Goal: Task Accomplishment & Management: Manage account settings

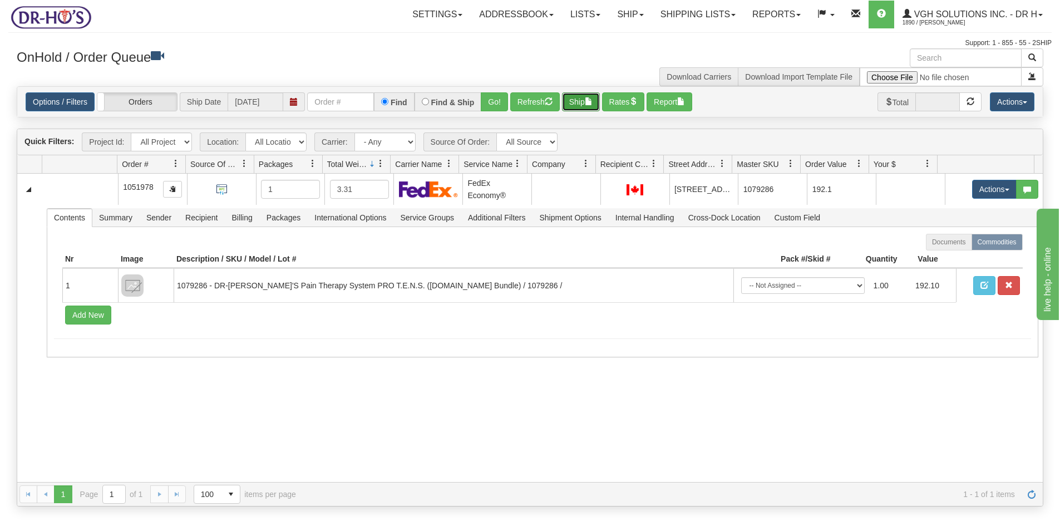
click at [585, 101] on button "Ship" at bounding box center [581, 101] width 38 height 19
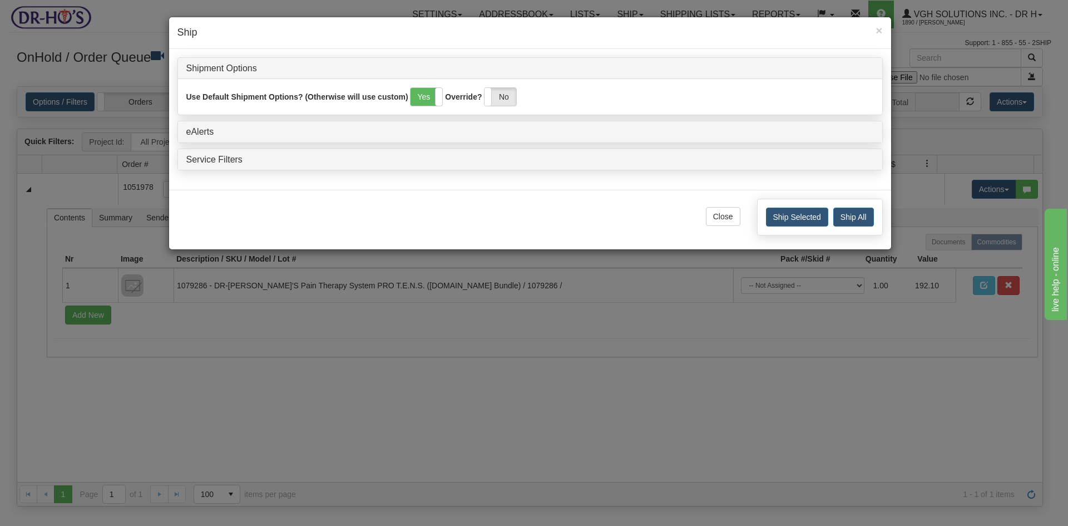
click at [497, 334] on div "× Ship Shipment Options Use Default Shipment Options? (Otherwise will use custo…" at bounding box center [534, 263] width 1068 height 526
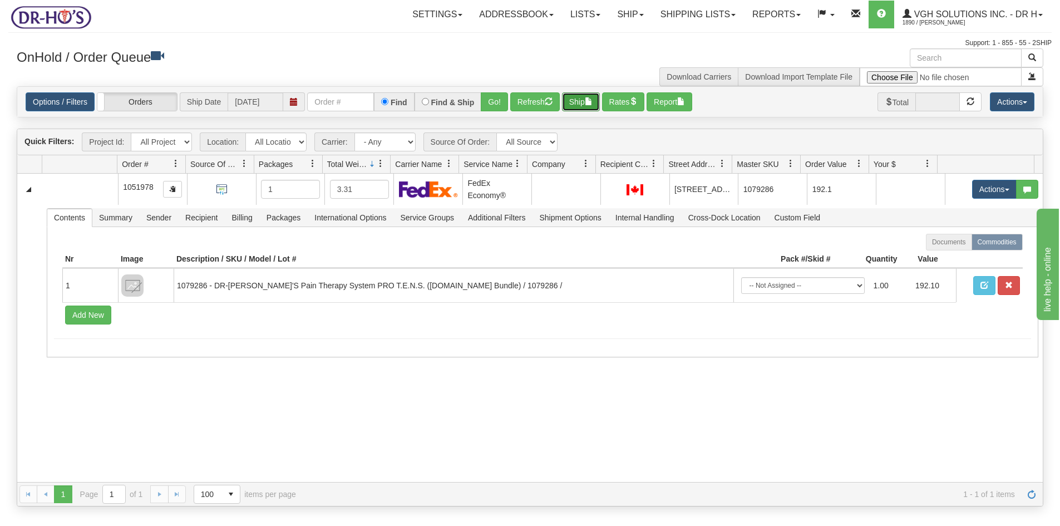
click at [574, 106] on button "Ship" at bounding box center [581, 101] width 38 height 19
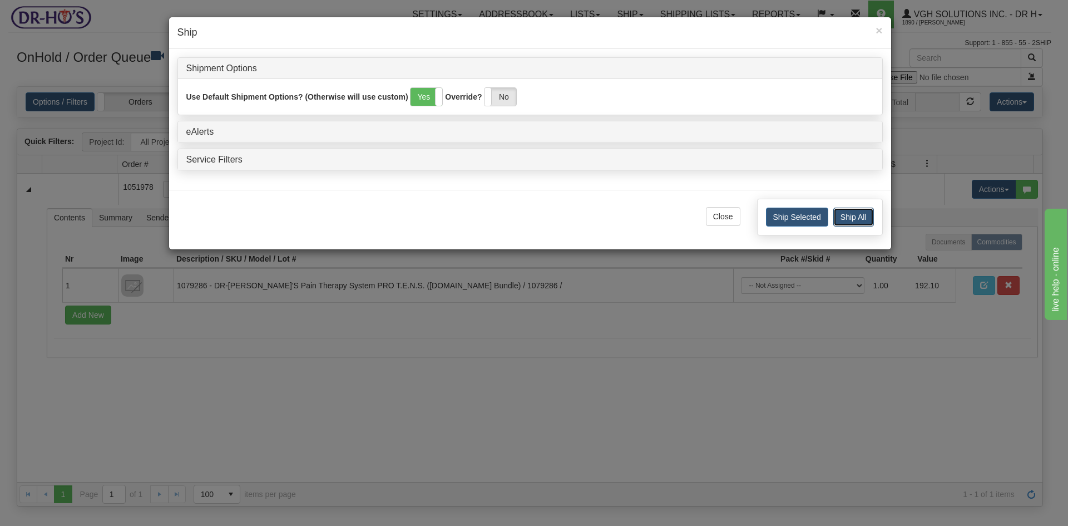
click at [846, 217] on button "Ship All" at bounding box center [853, 217] width 41 height 19
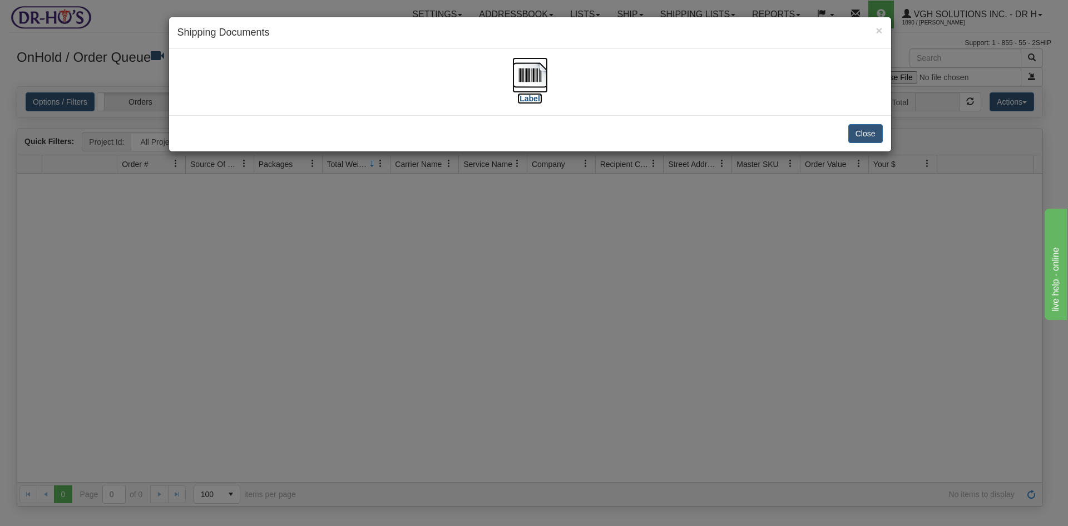
click at [525, 70] on img at bounding box center [530, 75] width 36 height 36
click at [870, 133] on button "Close" at bounding box center [865, 133] width 34 height 19
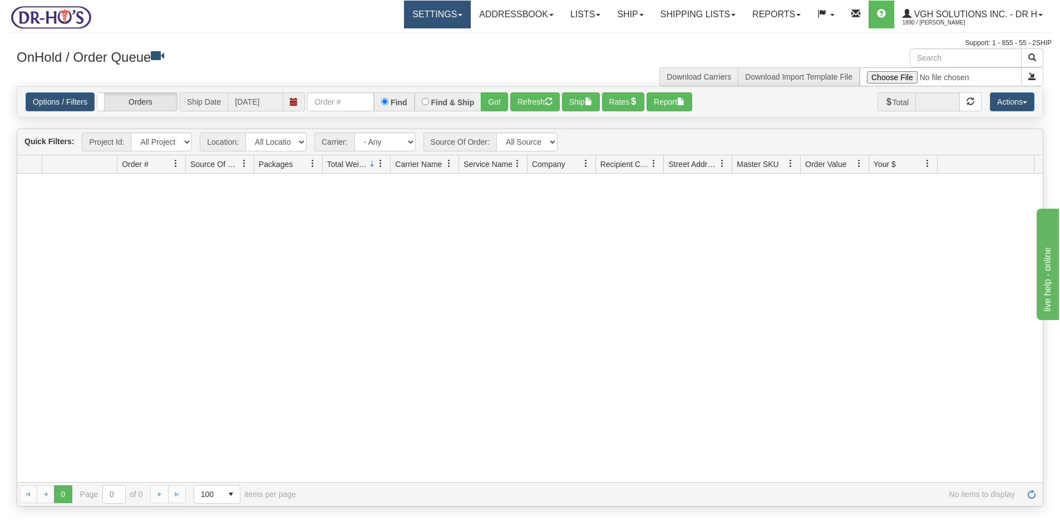
click at [409, 16] on link "Settings" at bounding box center [437, 15] width 67 height 28
click at [386, 37] on span "Shipping Preferences" at bounding box center [408, 38] width 75 height 9
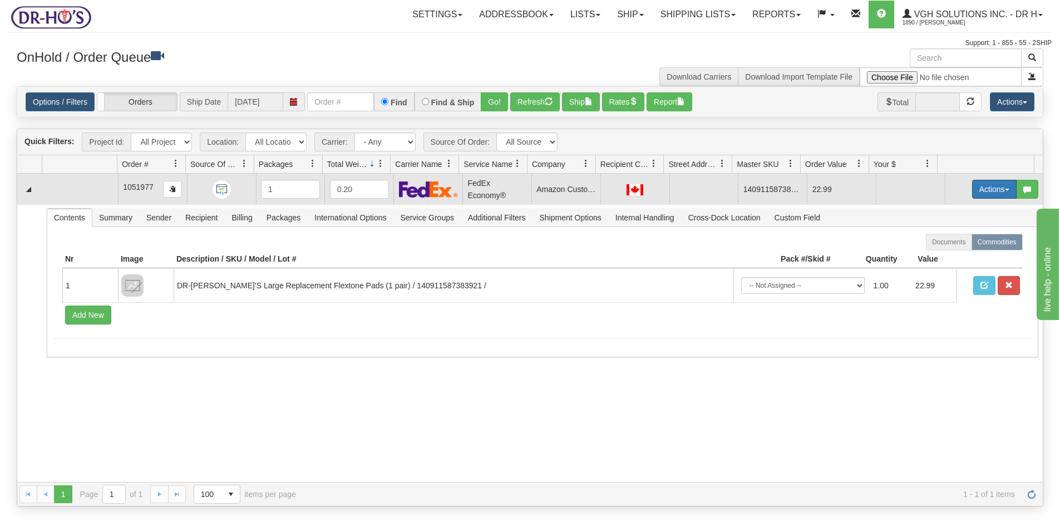
click at [974, 192] on button "Actions" at bounding box center [994, 189] width 45 height 19
click at [941, 206] on span "Open" at bounding box center [951, 210] width 27 height 9
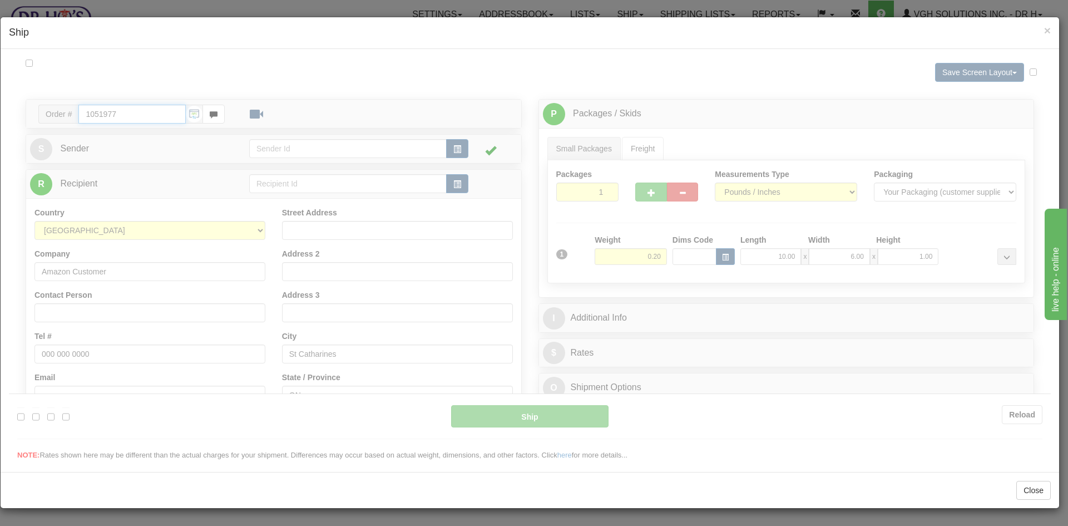
type input "20"
type input "09:00"
type input "16:00"
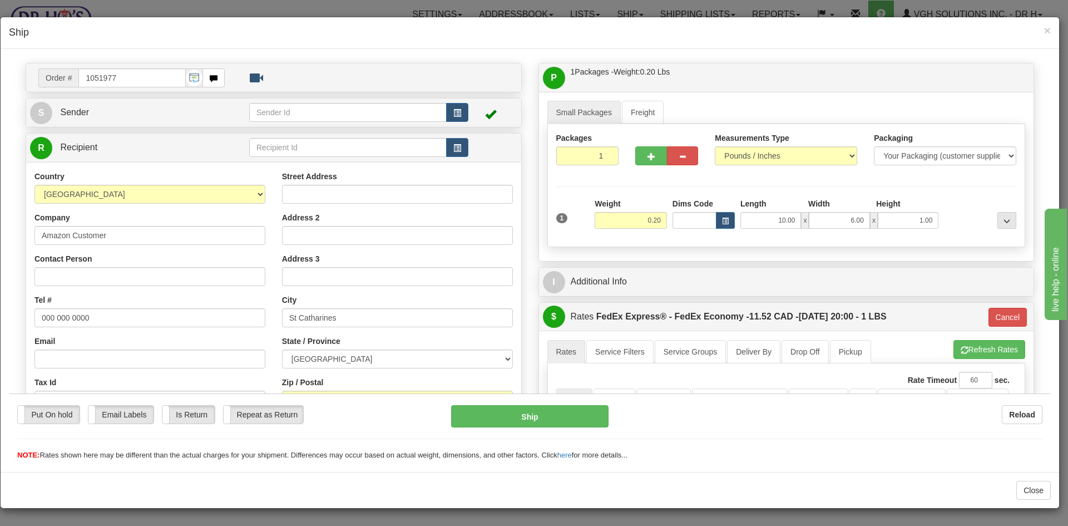
scroll to position [56, 0]
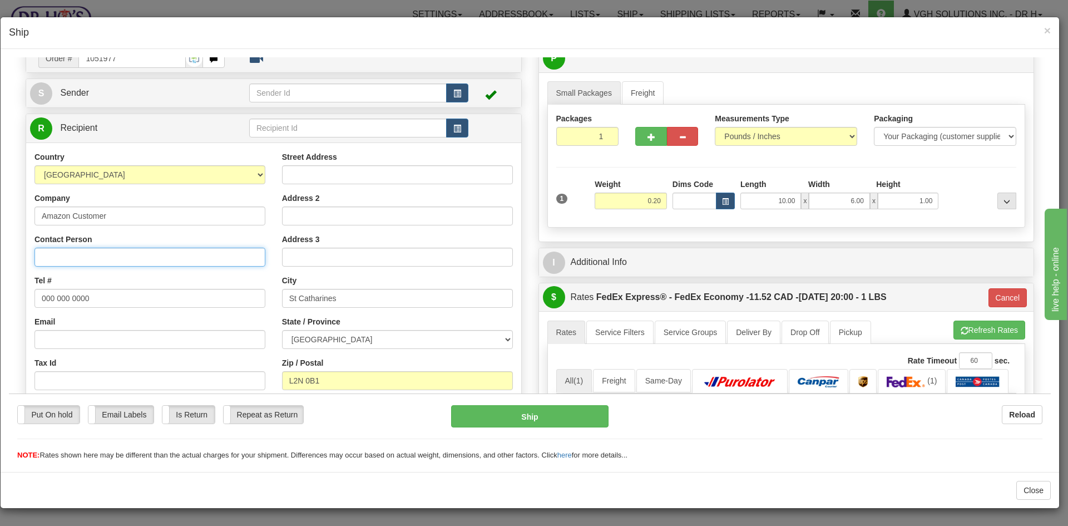
click at [46, 248] on input "Contact Person" at bounding box center [149, 256] width 231 height 19
paste input "[PERSON_NAME]"
type input "[PERSON_NAME]"
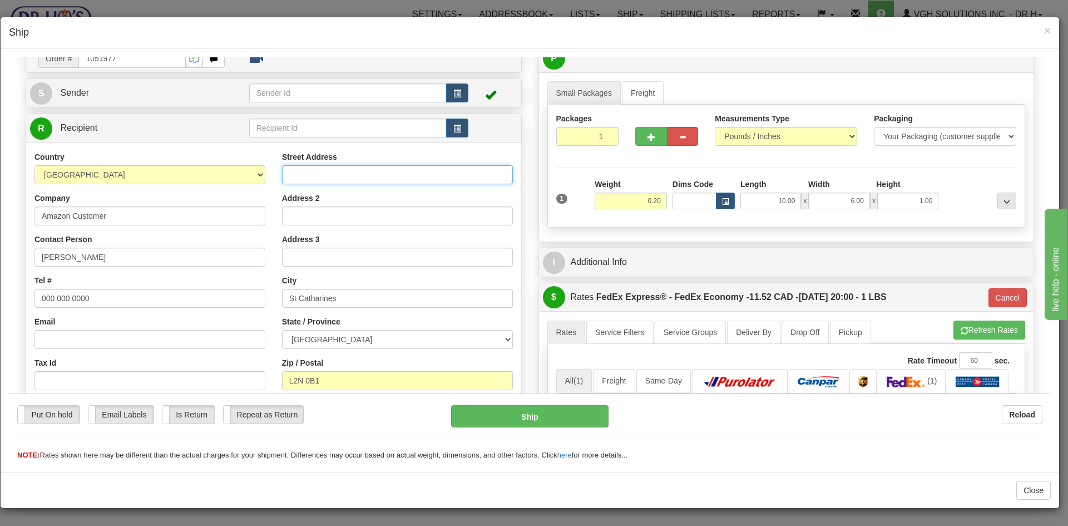
click at [300, 174] on input "Street Address" at bounding box center [397, 174] width 231 height 19
paste input "23 [PERSON_NAME] Common"
type input "23 [PERSON_NAME] Common"
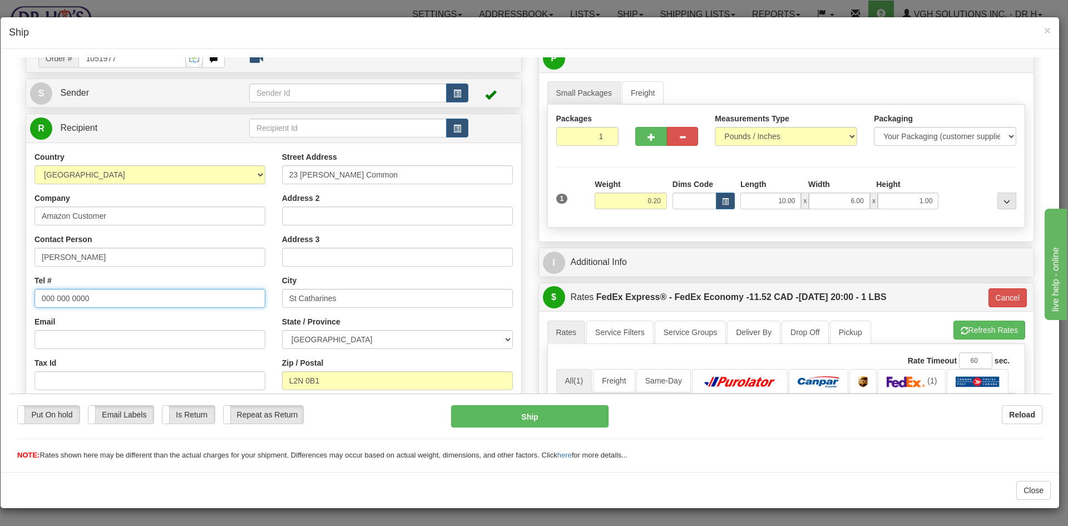
drag, startPoint x: 99, startPoint y: 297, endPoint x: -19, endPoint y: 295, distance: 118.0
click at [9, 295] on html "Please wait... Attention! Ok Add to Bidding... Preview Custom Documents Preview…" at bounding box center [530, 202] width 1042 height 403
paste input "[PHONE_NUMBER]"
type input "[PHONE_NUMBER]"
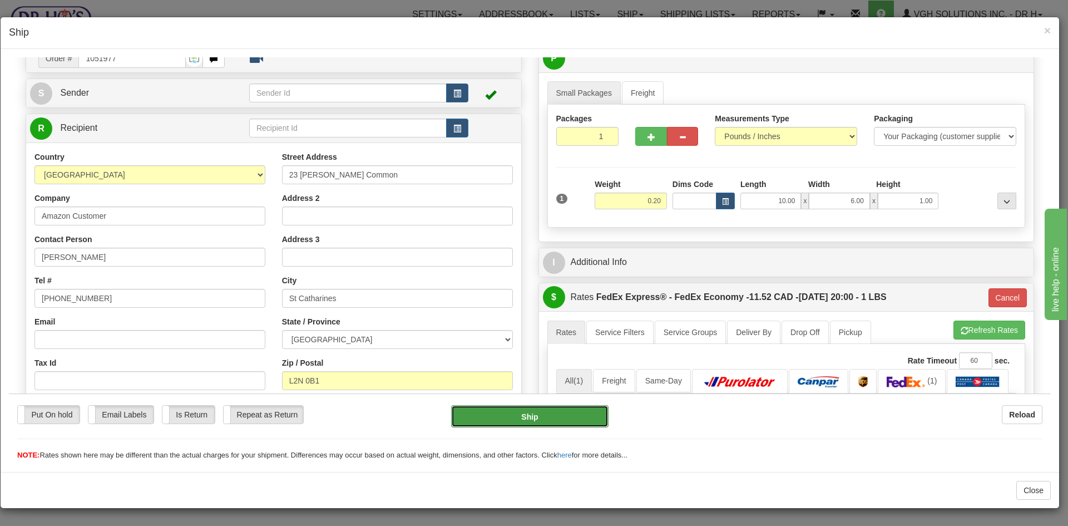
click at [550, 413] on button "Ship" at bounding box center [529, 415] width 157 height 22
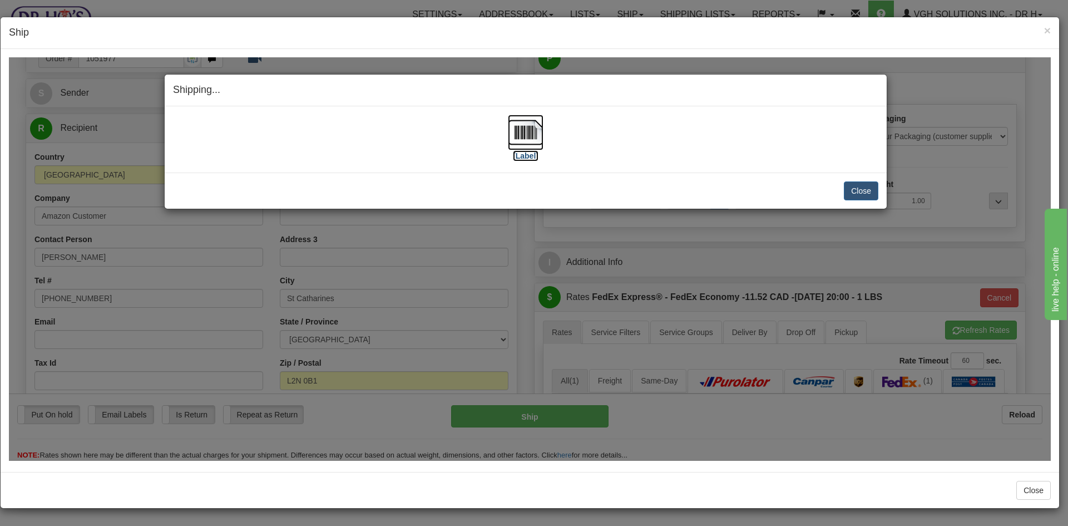
click at [517, 128] on img at bounding box center [526, 132] width 36 height 36
click at [861, 190] on button "Close" at bounding box center [861, 190] width 34 height 19
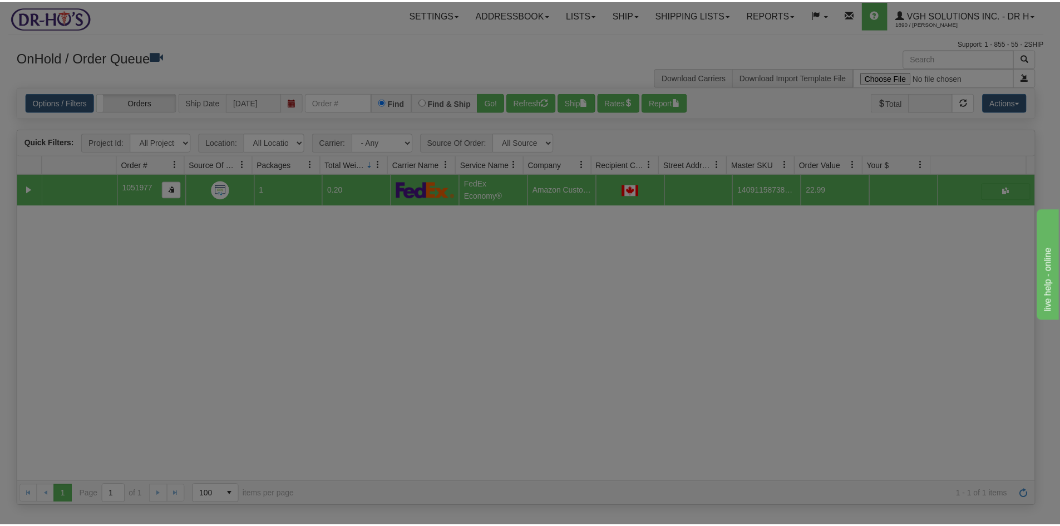
scroll to position [0, 0]
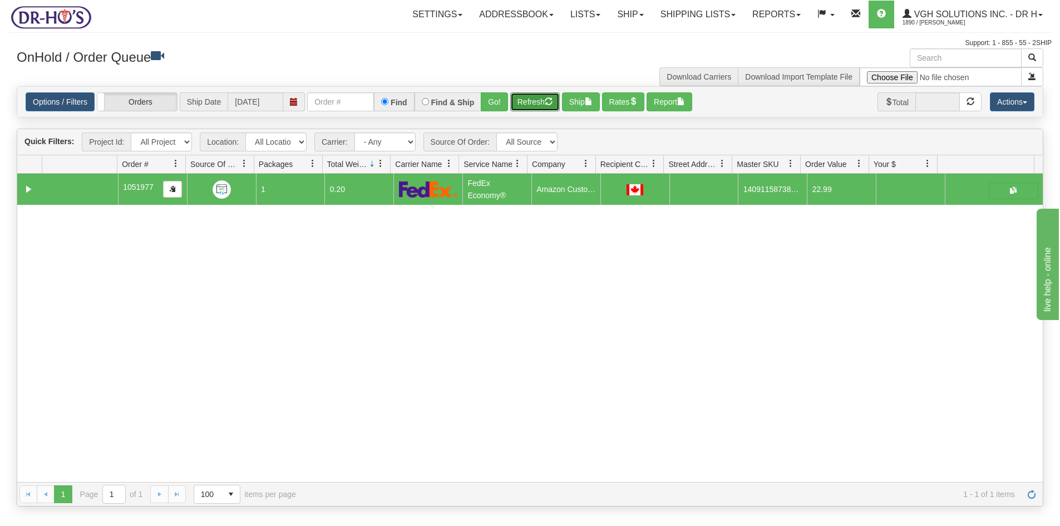
click at [536, 102] on button "Refresh" at bounding box center [535, 101] width 50 height 19
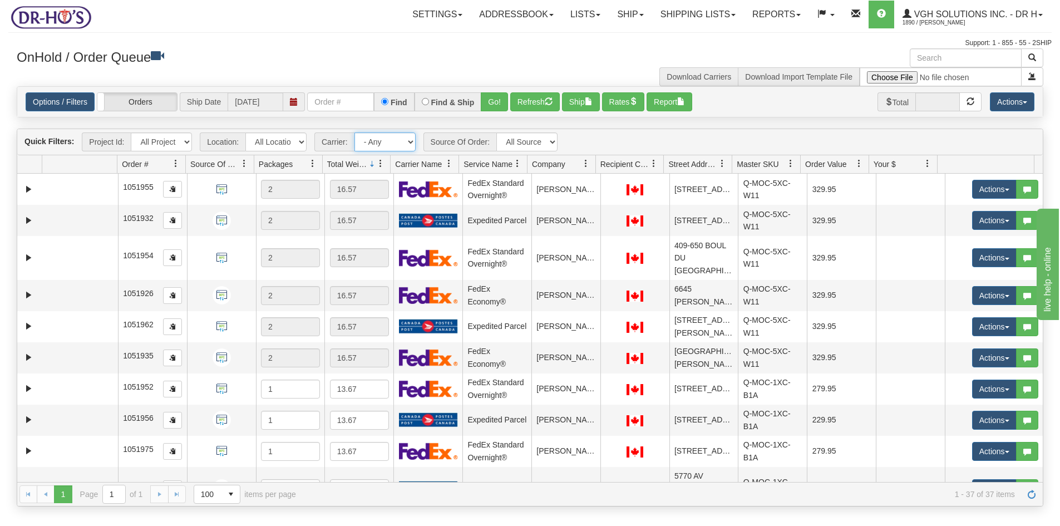
click at [409, 141] on select "- Any - Has NO carrier assigned - Has a carrier assigned FedEx Express®" at bounding box center [384, 141] width 61 height 19
click at [379, 142] on select "- Any - Has NO carrier assigned - Has a carrier assigned FedEx Express®" at bounding box center [384, 141] width 61 height 19
click at [408, 139] on select "- Any - Has NO carrier assigned - Has a carrier assigned FedEx Express®" at bounding box center [384, 141] width 61 height 19
click at [382, 143] on select "- Any - Has NO carrier assigned - Has a carrier assigned FedEx Express®" at bounding box center [384, 141] width 61 height 19
click at [407, 140] on select "- Any - Has NO carrier assigned - Has a carrier assigned FedEx Express® Canada …" at bounding box center [384, 141] width 61 height 19
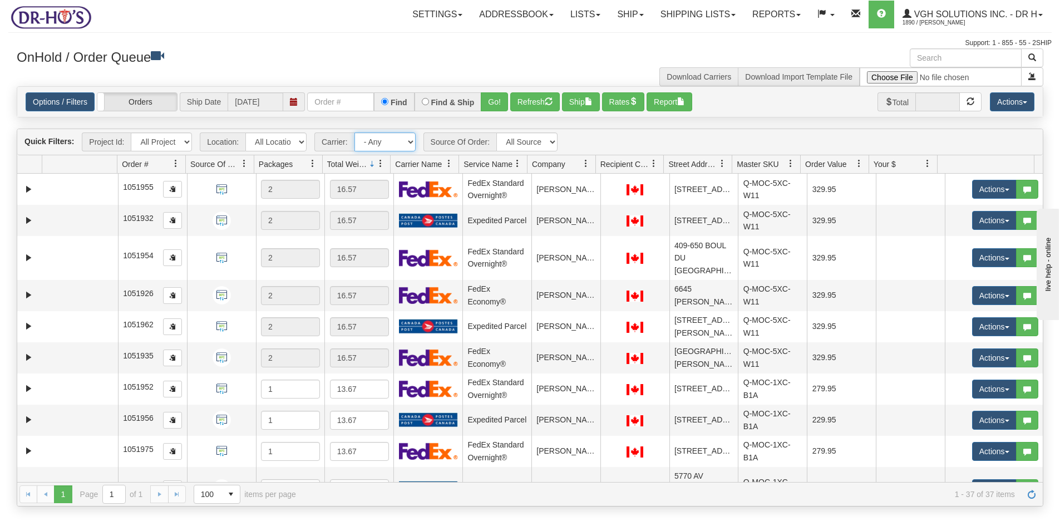
select select "20"
click at [354, 132] on select "- Any - Has NO carrier assigned - Has a carrier assigned FedEx Express® Canada …" at bounding box center [384, 141] width 61 height 19
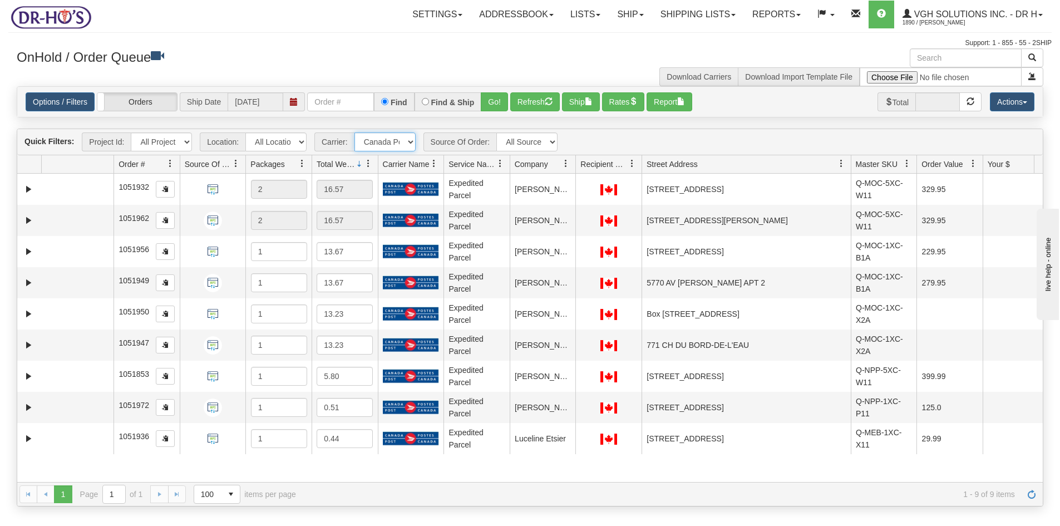
drag, startPoint x: 732, startPoint y: 165, endPoint x: 841, endPoint y: 159, distance: 109.2
click at [841, 159] on div "Id Location Request Id Reply Id Order # Source Of Order Packages Total Weight C…" at bounding box center [525, 164] width 1017 height 18
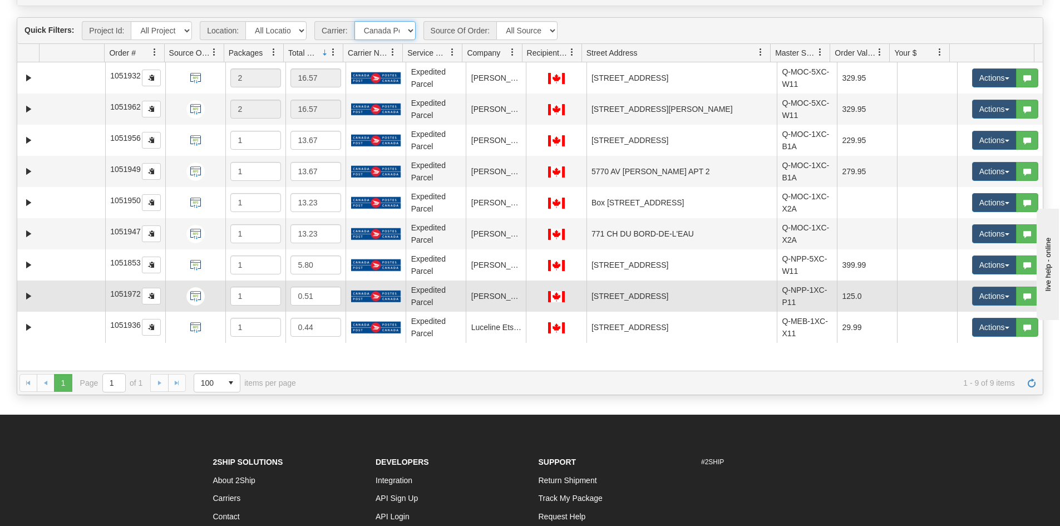
scroll to position [56, 0]
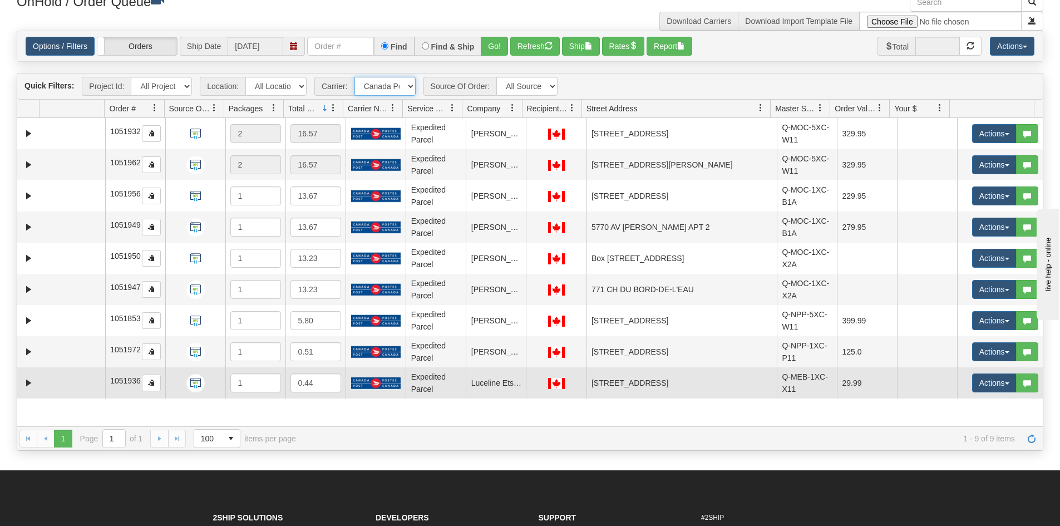
click at [74, 381] on td at bounding box center [72, 382] width 66 height 31
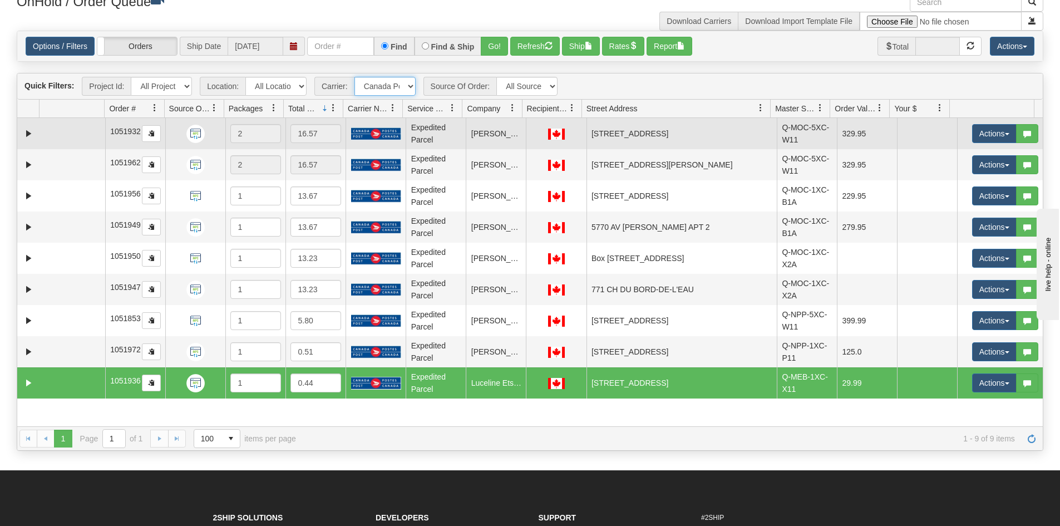
click at [48, 138] on td at bounding box center [72, 133] width 66 height 31
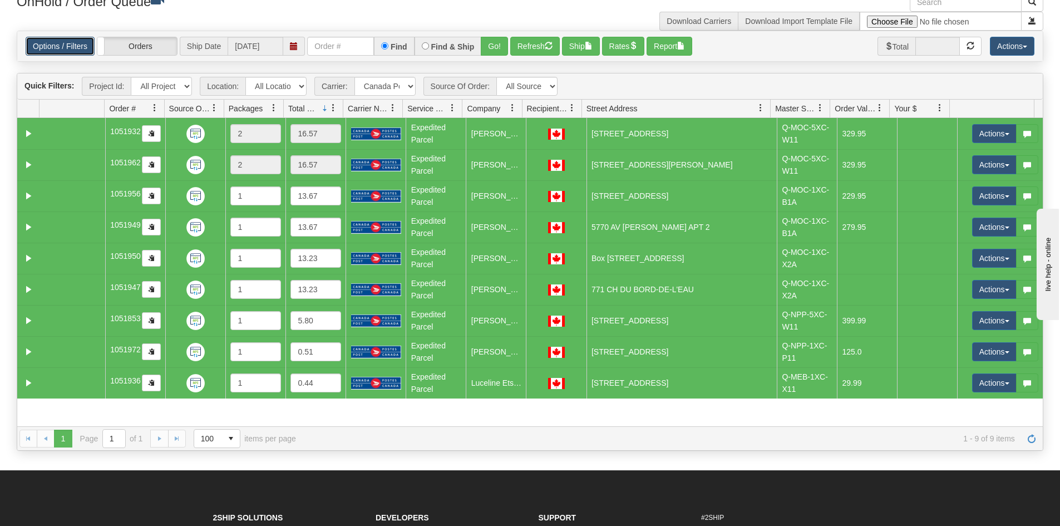
click at [48, 42] on link "Options / Filters" at bounding box center [60, 46] width 69 height 19
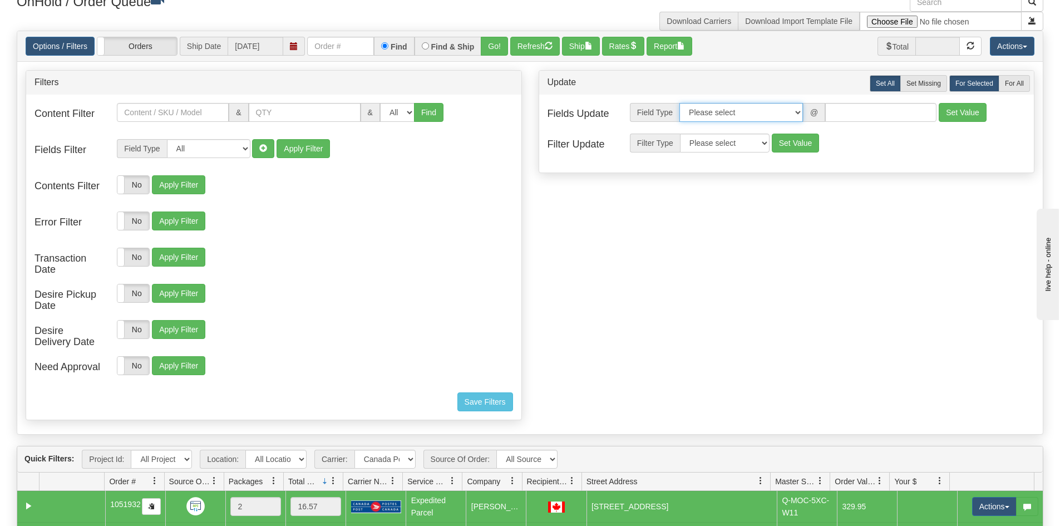
click at [798, 109] on select "Please select Contact Person Company Country Country & State/Province City Zip …" at bounding box center [741, 112] width 124 height 19
select select "94"
click at [679, 103] on select "Please select Contact Person Company Country Country & State/Province City Zip …" at bounding box center [741, 112] width 124 height 19
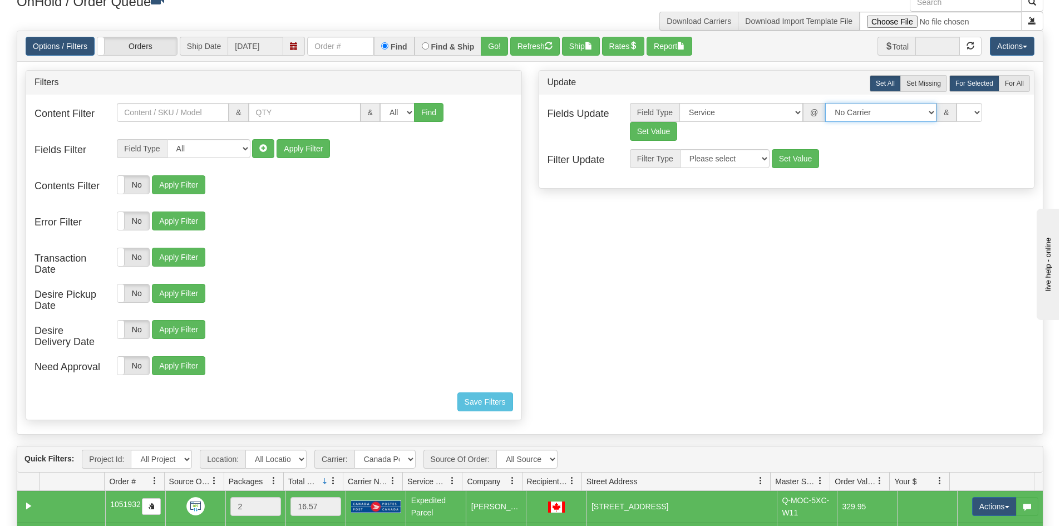
click at [916, 111] on select "No Carrier FedEx Express® UPS Purolator Canpar Canada Post BeSwyft Kindersley. …" at bounding box center [880, 112] width 111 height 19
select select "2"
click at [825, 103] on select "No Carrier FedEx Express® UPS Purolator Canpar Canada Post BeSwyft Kindersley. …" at bounding box center [880, 112] width 111 height 19
click at [1021, 112] on select "US -> US - 70 - FedEx 1 Day® Freight US -> US - 03 - FedEx 2 Day® US -> US - 49…" at bounding box center [969, 112] width 111 height 19
select select "20"
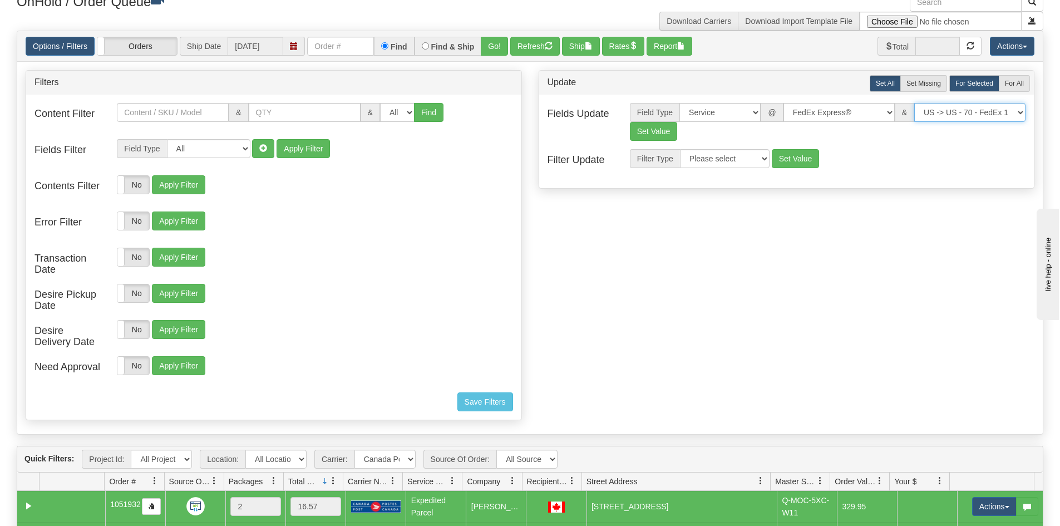
click at [914, 103] on select "US -> US - 70 - FedEx 1 Day® Freight US -> US - 03 - FedEx 2 Day® US -> US - 49…" at bounding box center [969, 112] width 111 height 19
click at [646, 133] on button "Set Value" at bounding box center [654, 131] width 48 height 19
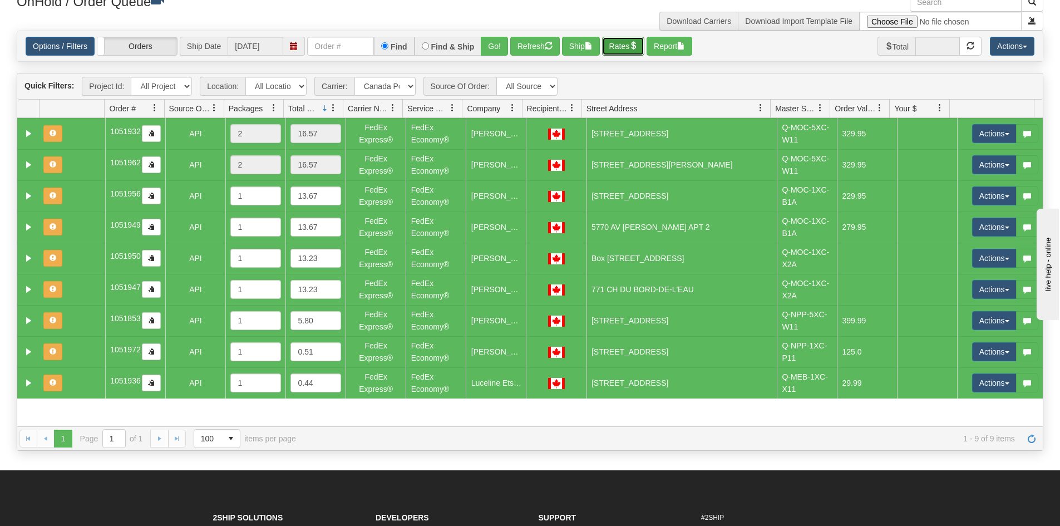
click at [632, 51] on button "Rates" at bounding box center [623, 46] width 43 height 19
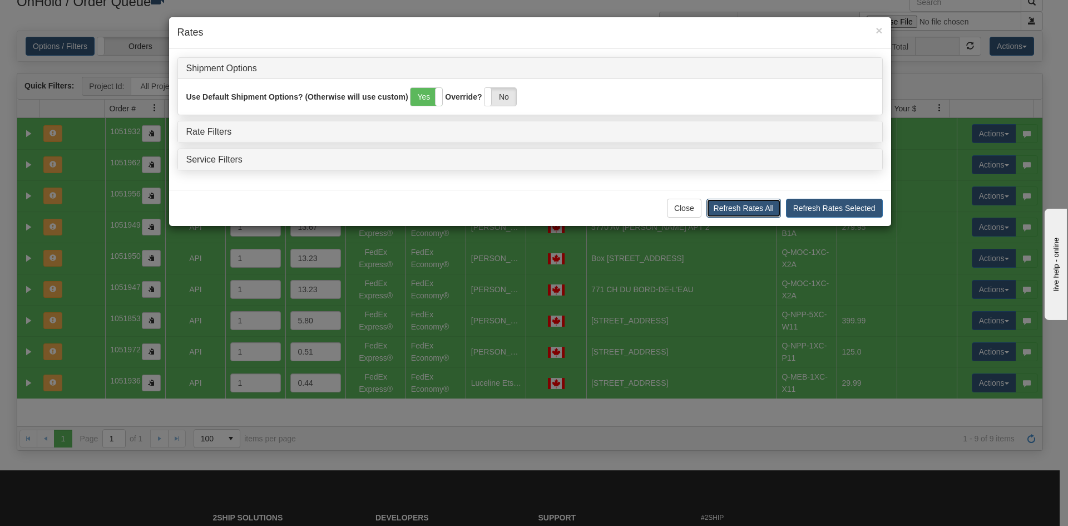
click at [747, 208] on button "Refresh Rates All" at bounding box center [744, 208] width 75 height 19
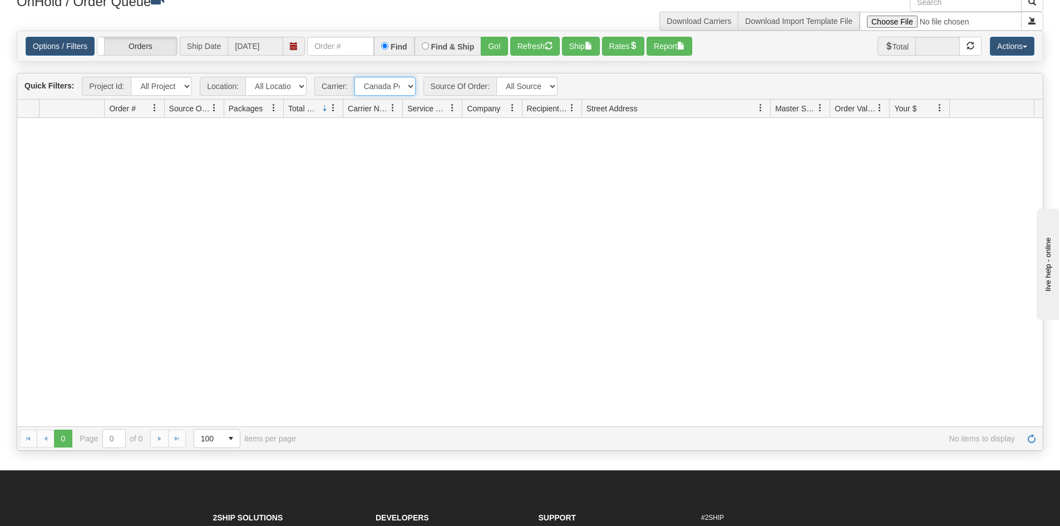
click at [412, 85] on select "- Any - Has NO carrier assigned - Has a carrier assigned FedEx Express® Canada …" at bounding box center [384, 86] width 61 height 19
select select "grid toolbar"
click at [354, 77] on select "- Any - Has NO carrier assigned - Has a carrier assigned FedEx Express® Canada …" at bounding box center [384, 86] width 61 height 19
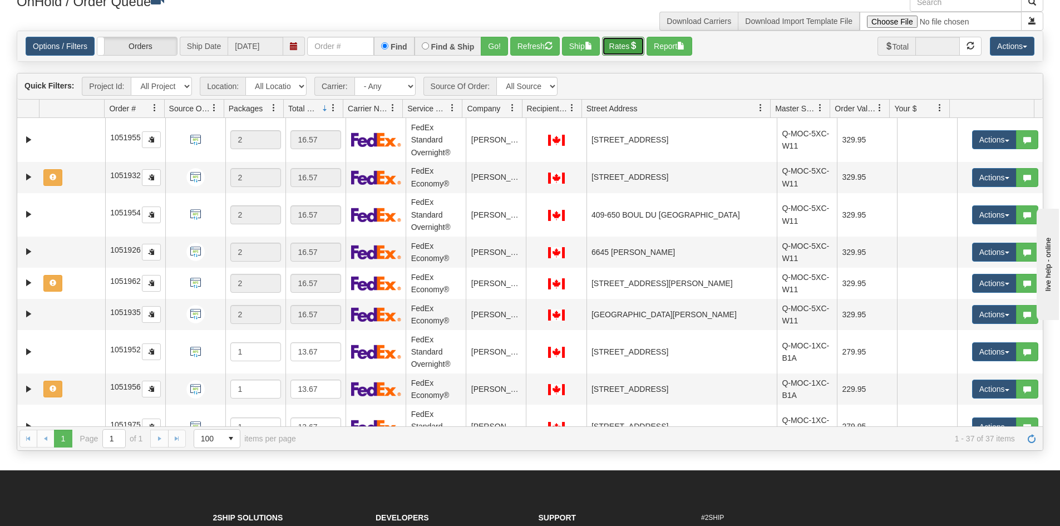
click at [615, 45] on button "Rates" at bounding box center [623, 46] width 43 height 19
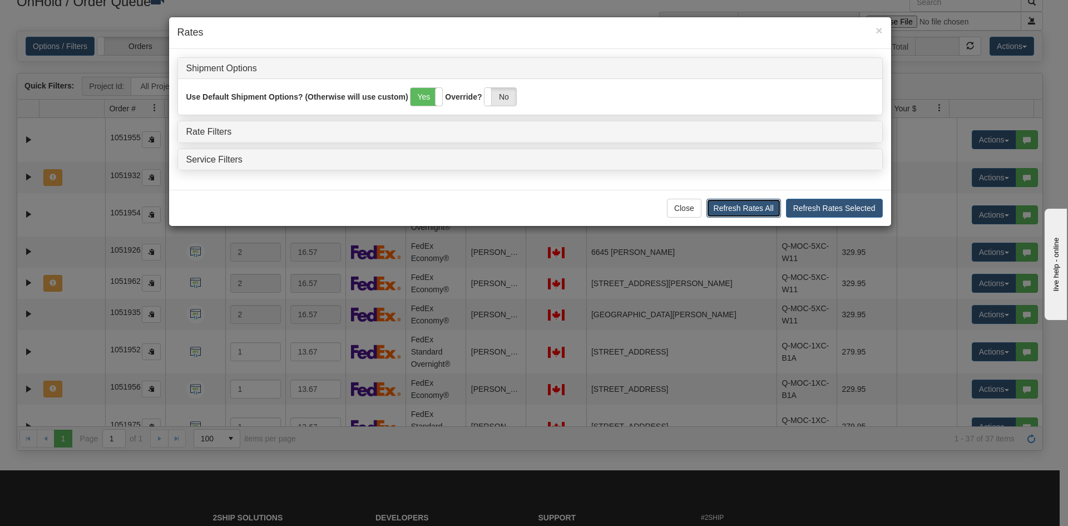
click at [750, 205] on button "Refresh Rates All" at bounding box center [744, 208] width 75 height 19
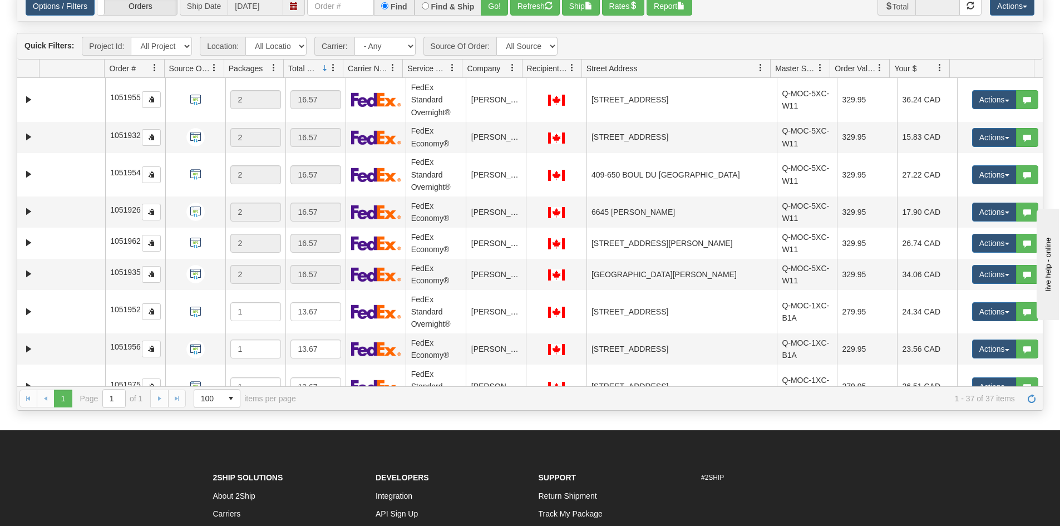
scroll to position [0, 0]
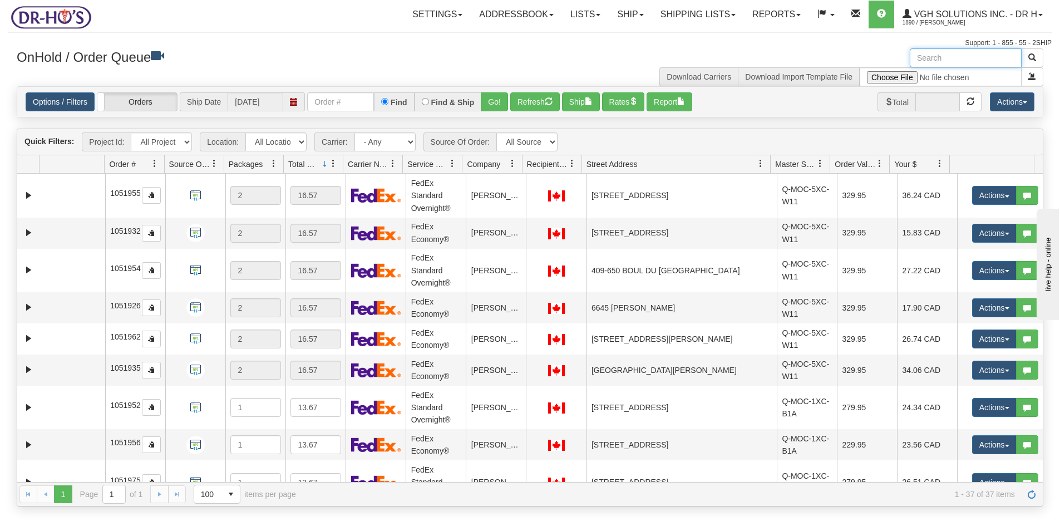
click at [939, 58] on input "text" at bounding box center [966, 57] width 112 height 19
paste input "1207976"
click at [1027, 57] on button "button" at bounding box center [1032, 57] width 22 height 19
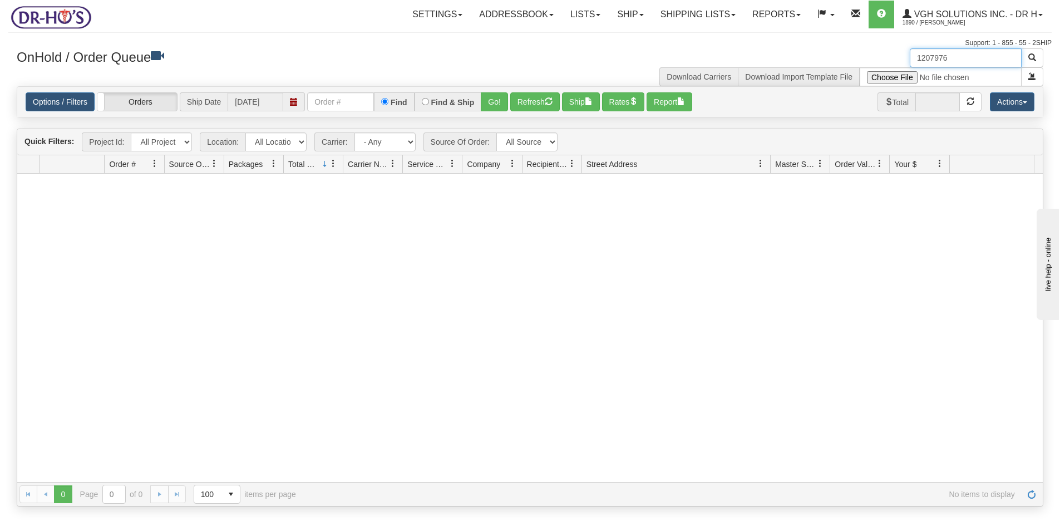
drag, startPoint x: 961, startPoint y: 55, endPoint x: 863, endPoint y: 67, distance: 98.1
click at [868, 64] on div "1207976 Download Carriers Download Import Template File" at bounding box center [791, 67] width 522 height 38
paste input "849"
type input "1207849"
click at [1032, 56] on span "button" at bounding box center [1032, 57] width 8 height 8
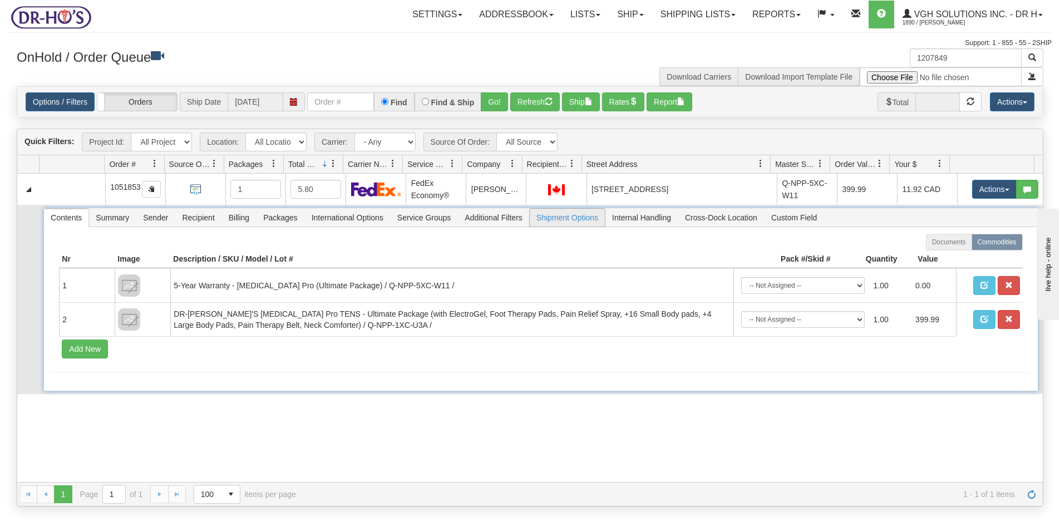
click at [567, 222] on span "Shipment Options" at bounding box center [567, 218] width 75 height 18
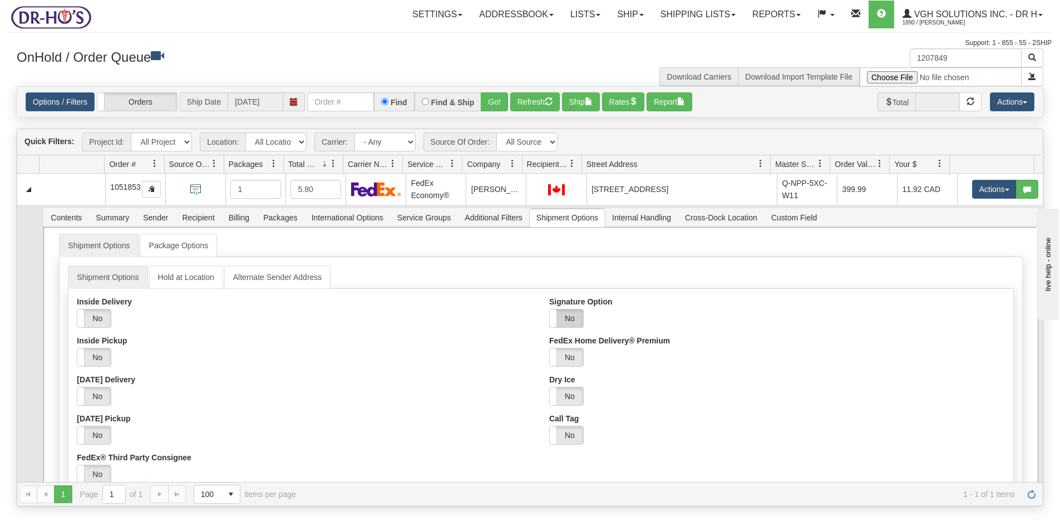
click at [570, 319] on label "No" at bounding box center [566, 318] width 33 height 18
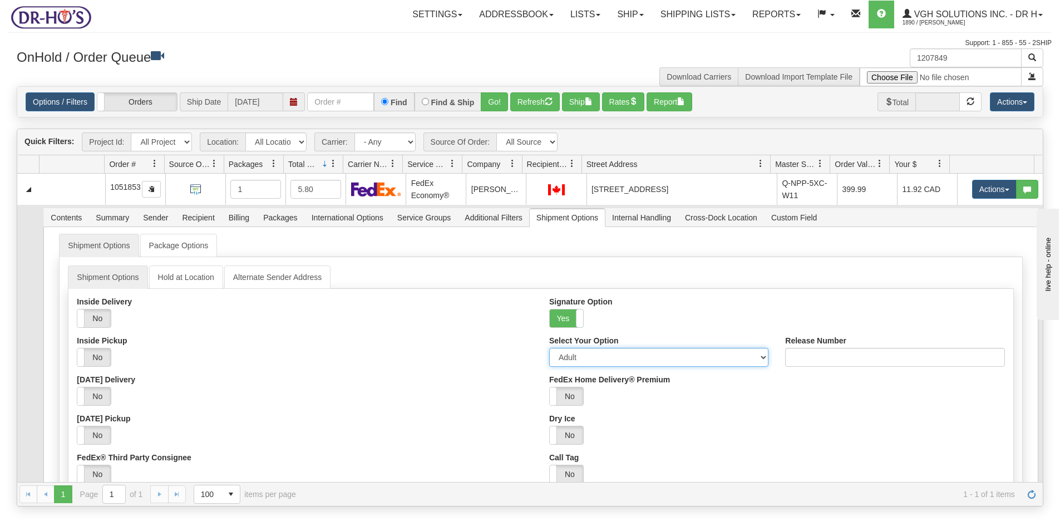
drag, startPoint x: 571, startPoint y: 359, endPoint x: 575, endPoint y: 364, distance: 6.7
click at [571, 359] on select "Adult Direct Indirect No Signature Required Service Default" at bounding box center [658, 357] width 219 height 19
select select "2"
click at [549, 348] on select "Adult Direct Indirect No Signature Required Service Default" at bounding box center [658, 357] width 219 height 19
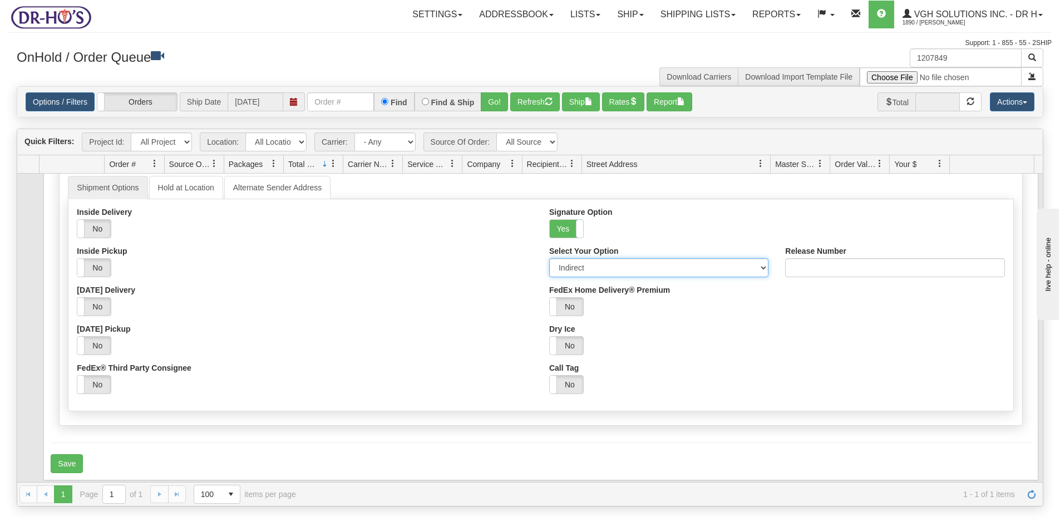
scroll to position [91, 0]
click at [77, 460] on button "Save" at bounding box center [67, 462] width 32 height 19
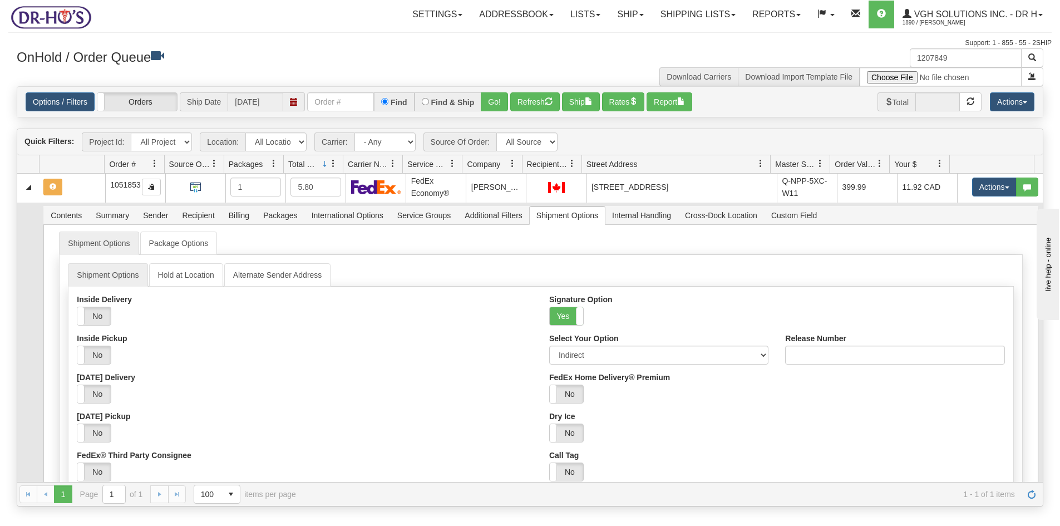
scroll to position [0, 0]
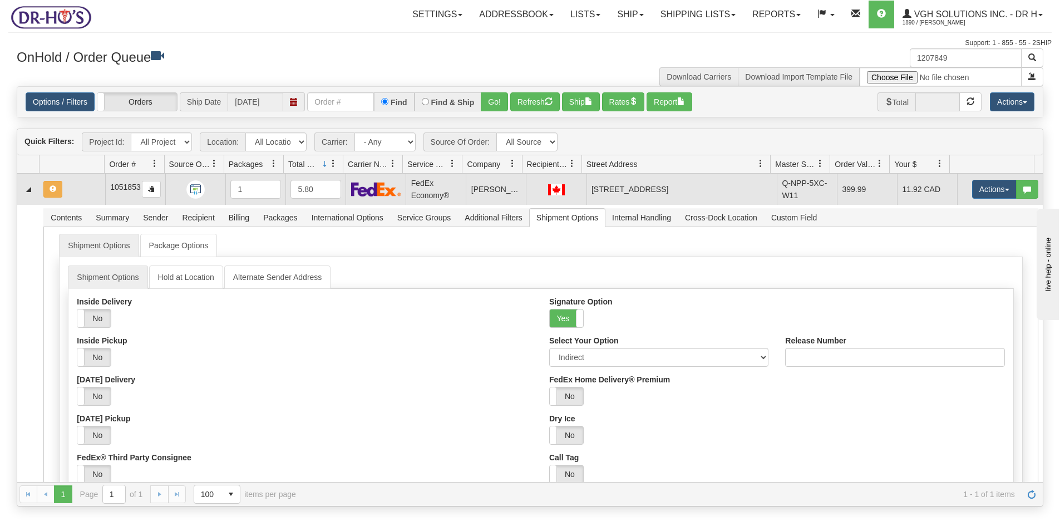
click at [95, 188] on td at bounding box center [72, 189] width 66 height 31
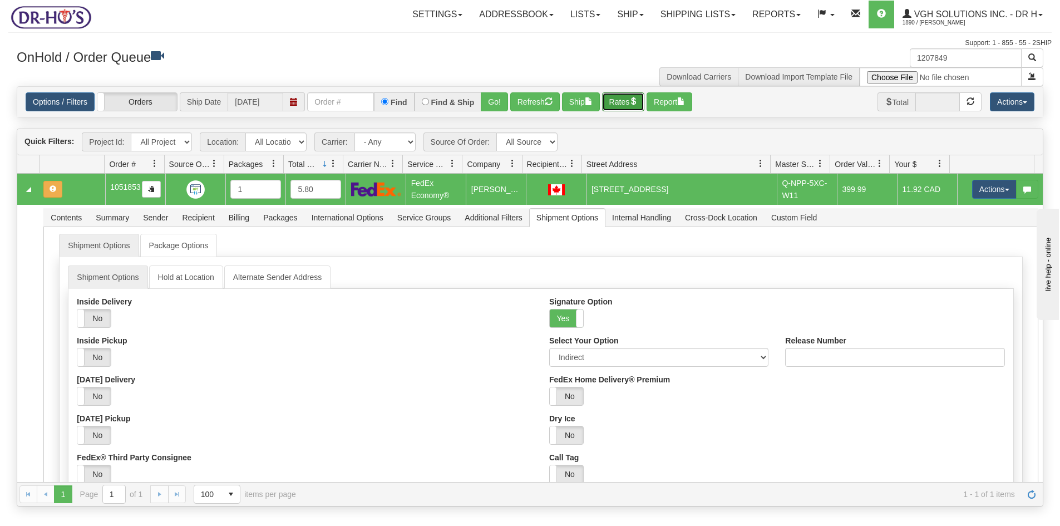
click at [627, 105] on button "Rates" at bounding box center [623, 101] width 43 height 19
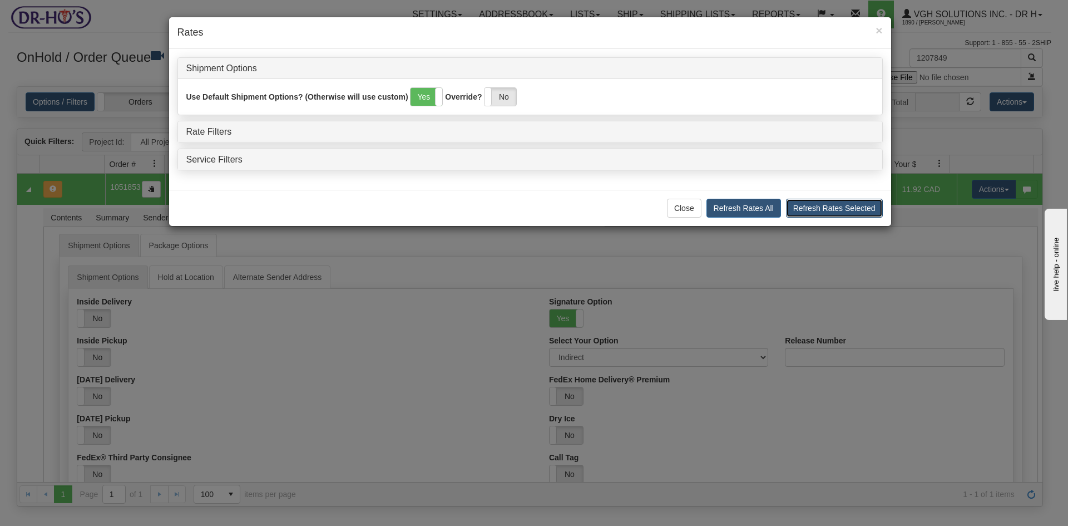
click at [817, 211] on button "Refresh Rates Selected" at bounding box center [834, 208] width 97 height 19
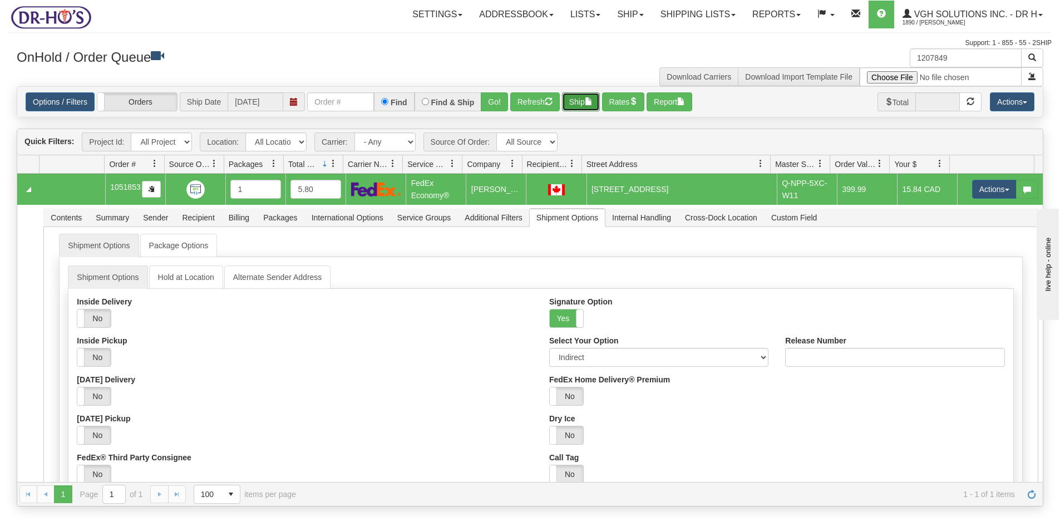
click at [575, 102] on button "Ship" at bounding box center [581, 101] width 38 height 19
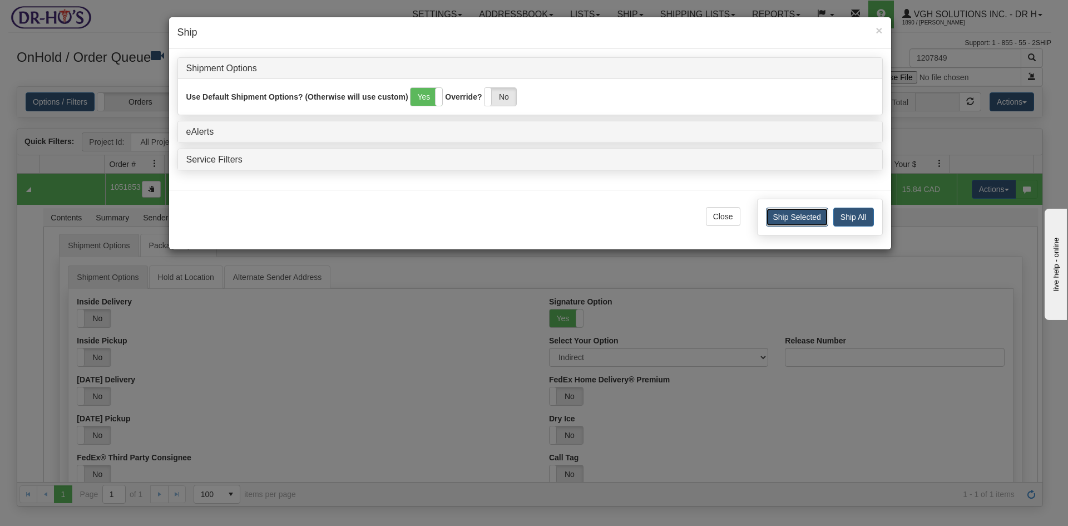
click at [803, 218] on button "Ship Selected" at bounding box center [797, 217] width 62 height 19
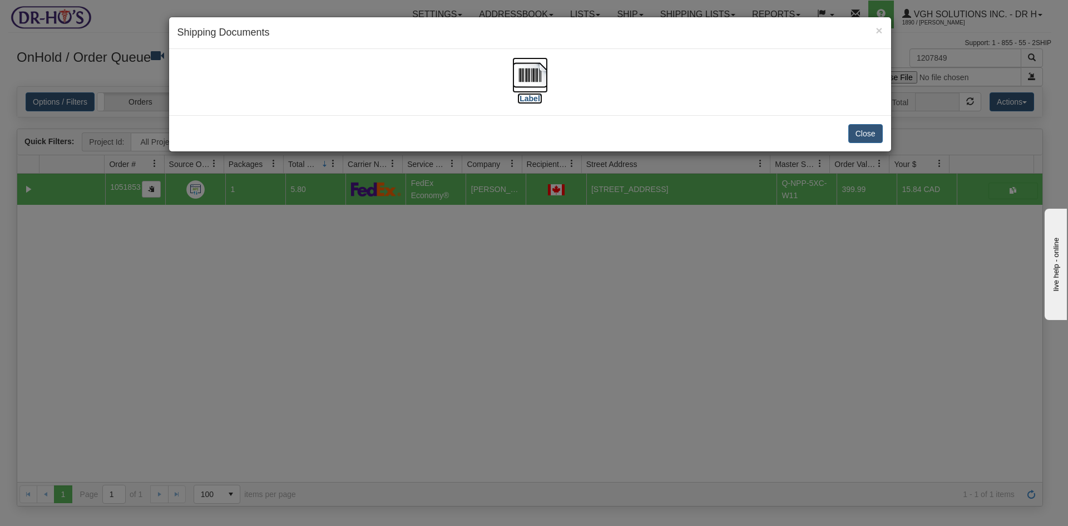
click at [529, 70] on img at bounding box center [530, 75] width 36 height 36
click at [871, 137] on button "Close" at bounding box center [865, 133] width 34 height 19
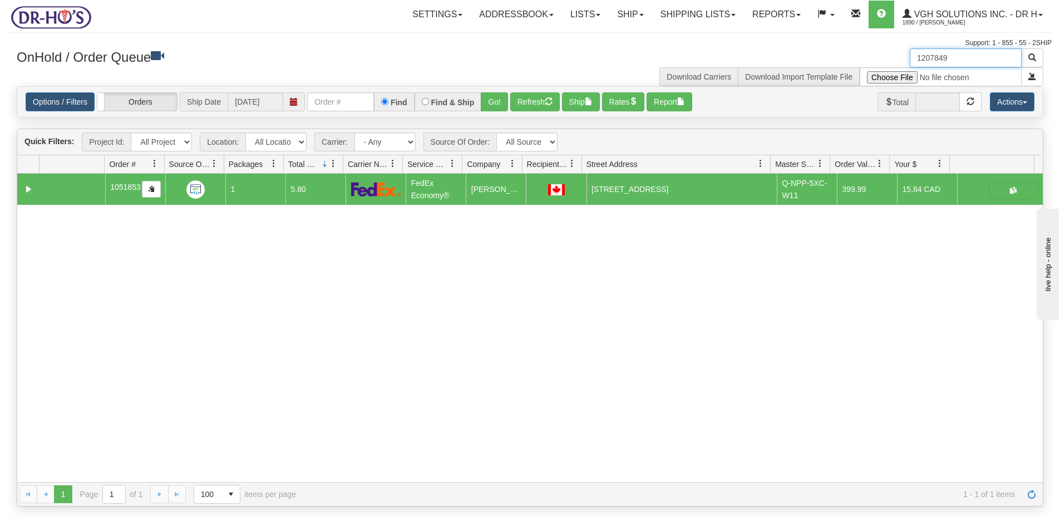
drag, startPoint x: 957, startPoint y: 58, endPoint x: 880, endPoint y: 66, distance: 77.2
click at [880, 66] on div "1207849 Download Carriers Download Import Template File" at bounding box center [791, 67] width 522 height 38
click at [530, 101] on button "Refresh" at bounding box center [535, 101] width 50 height 19
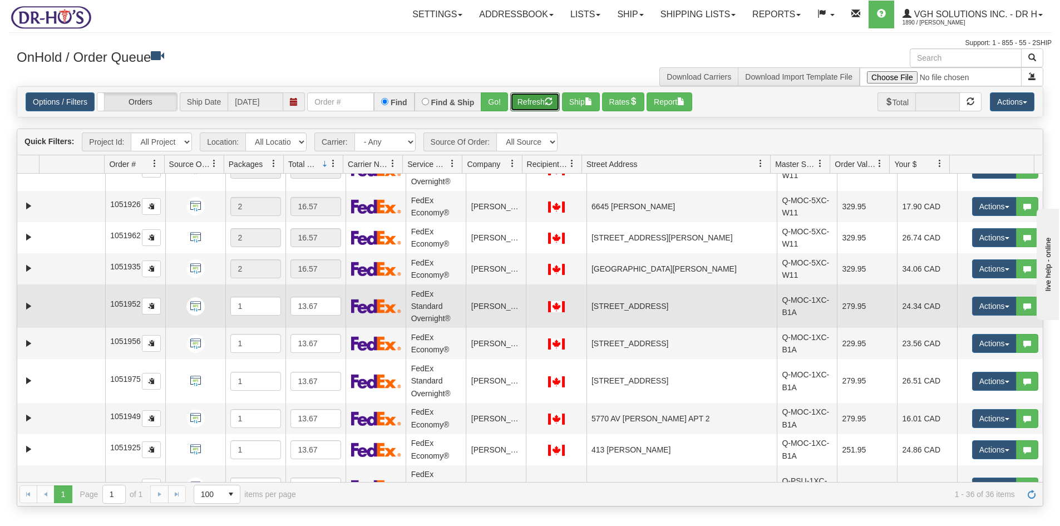
scroll to position [111, 0]
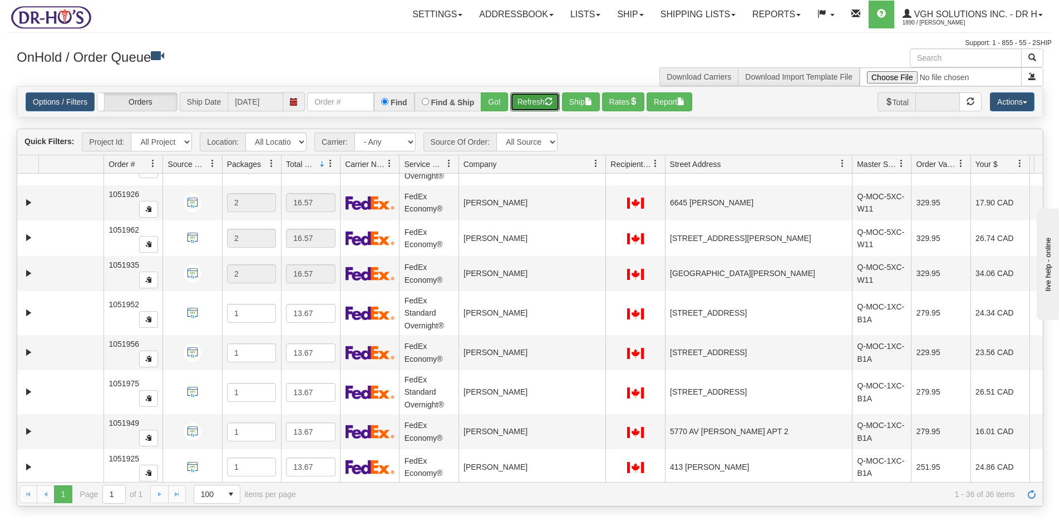
drag, startPoint x: 519, startPoint y: 167, endPoint x: 600, endPoint y: 170, distance: 81.3
click at [600, 170] on div "Id Location Request Id Reply Id Order # Source Of Order Packages Total Weight C…" at bounding box center [525, 164] width 1017 height 18
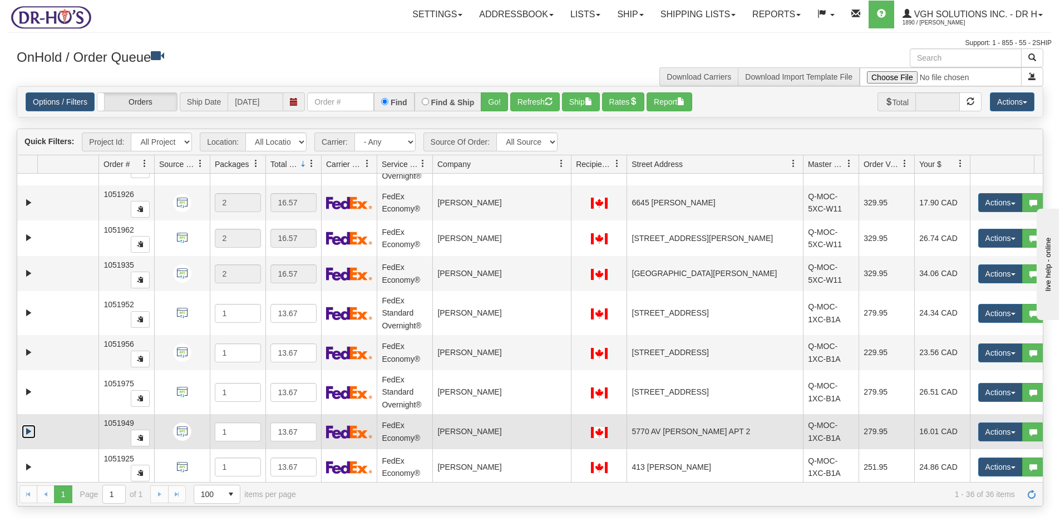
click at [31, 431] on link "Expand" at bounding box center [29, 432] width 14 height 14
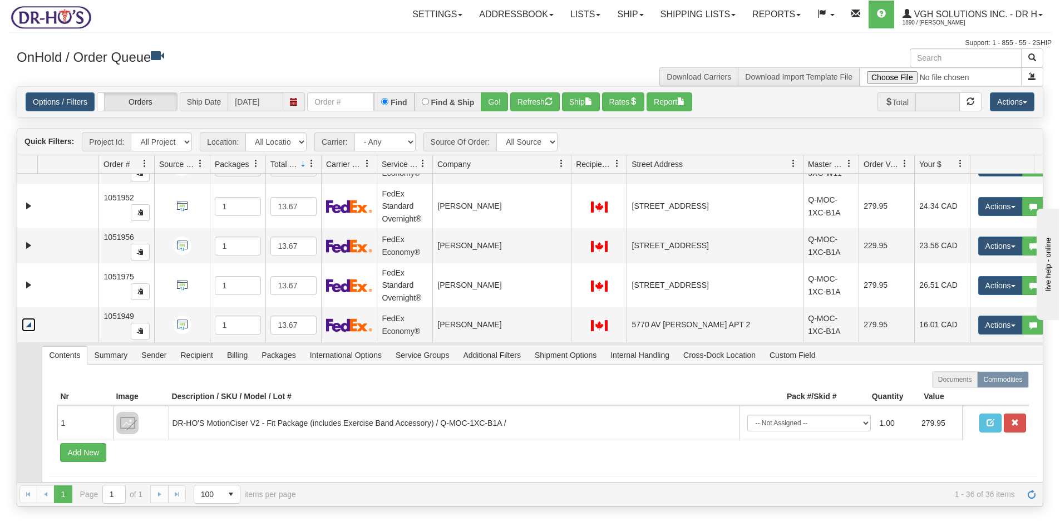
scroll to position [223, 0]
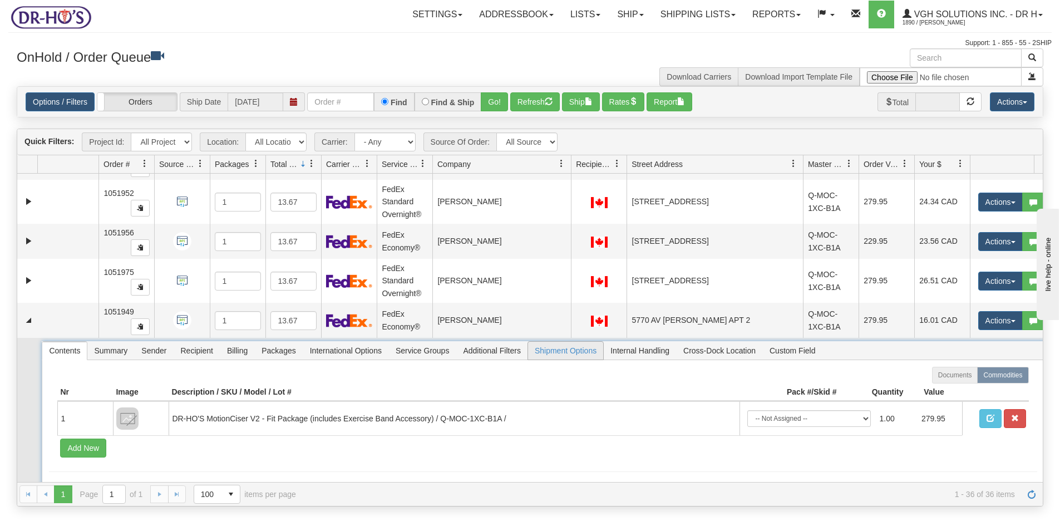
click at [579, 352] on span "Shipment Options" at bounding box center [565, 351] width 75 height 18
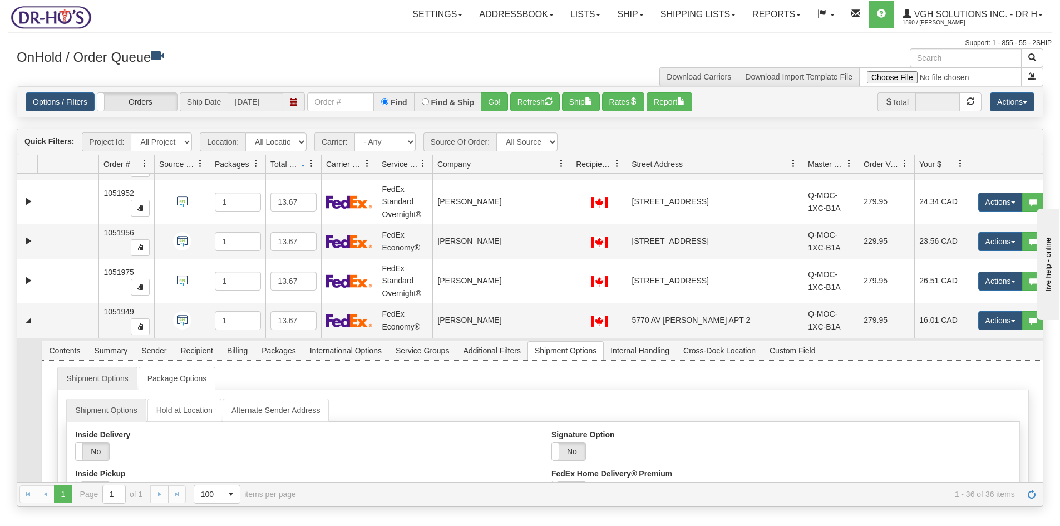
drag, startPoint x: 569, startPoint y: 446, endPoint x: 586, endPoint y: 431, distance: 23.7
click at [570, 445] on label "No" at bounding box center [568, 451] width 33 height 18
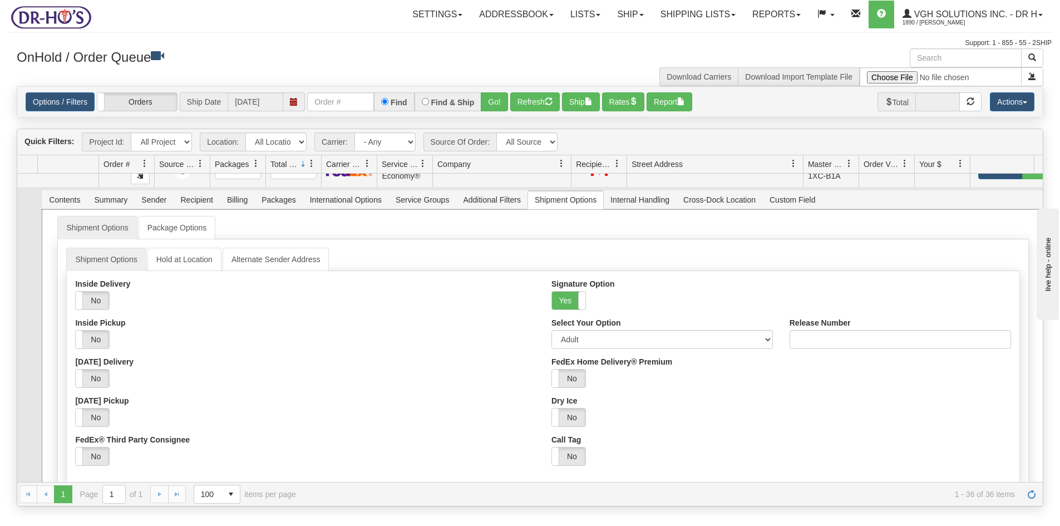
scroll to position [389, 0]
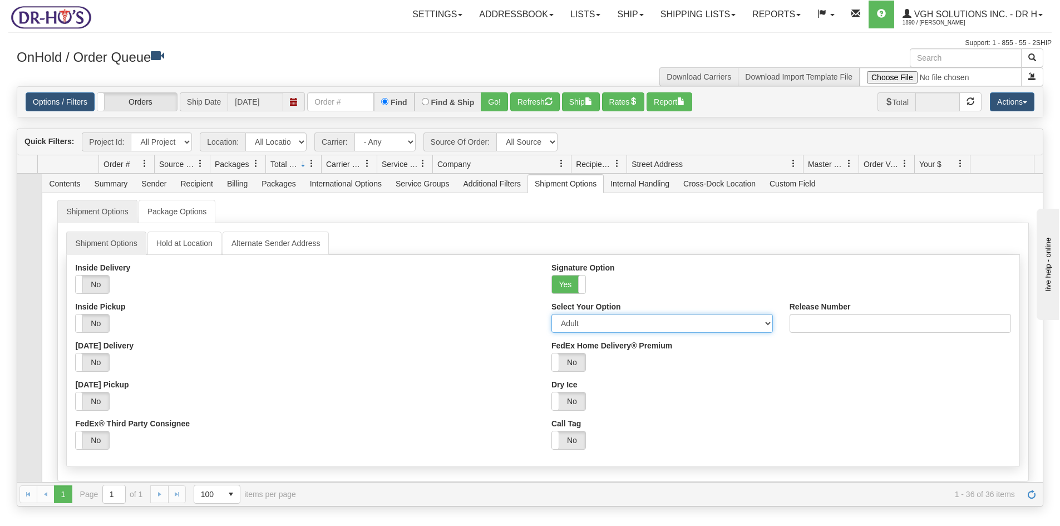
click at [583, 326] on select "Adult Direct Indirect No Signature Required Service Default" at bounding box center [661, 323] width 221 height 19
select select "2"
click at [551, 314] on select "Adult Direct Indirect No Signature Required Service Default" at bounding box center [661, 323] width 221 height 19
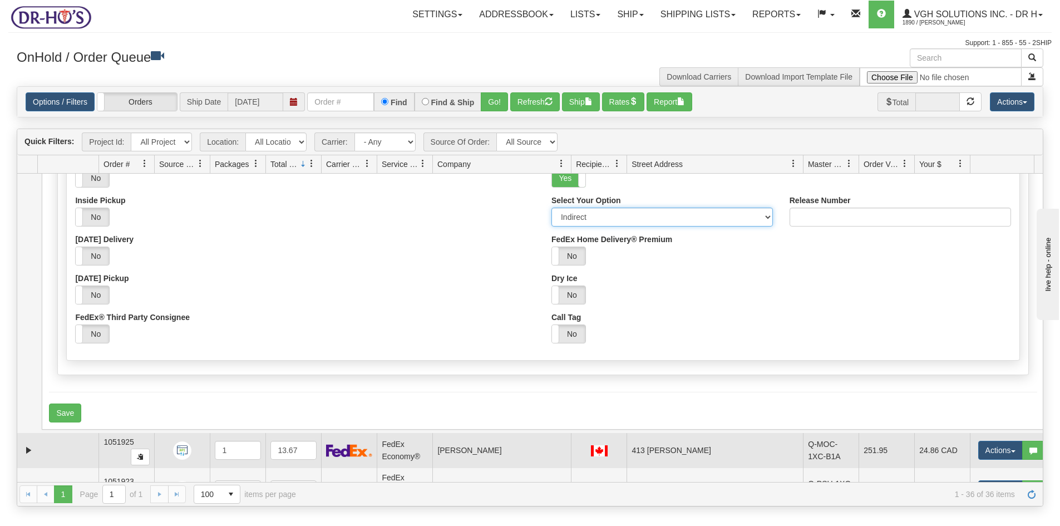
scroll to position [501, 0]
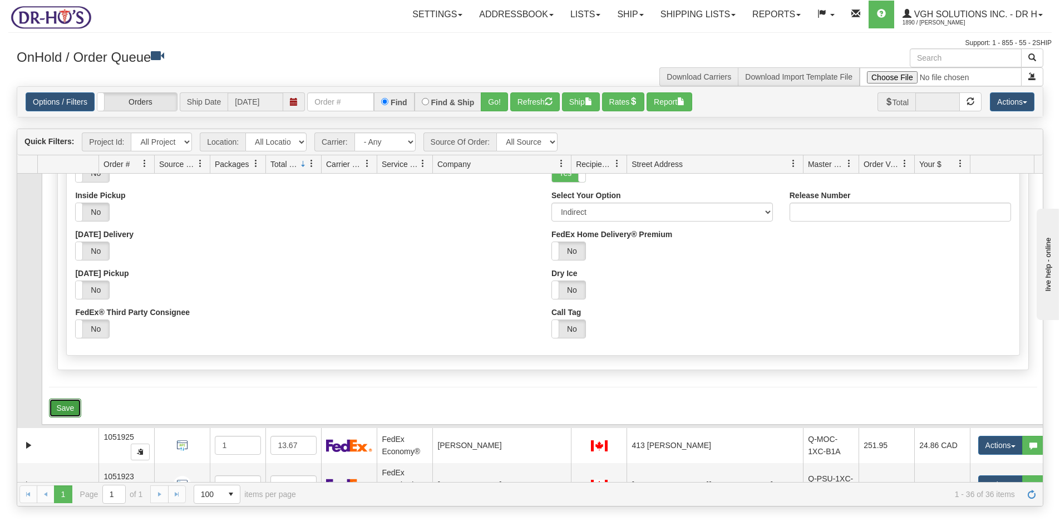
click at [66, 411] on button "Save" at bounding box center [65, 407] width 32 height 19
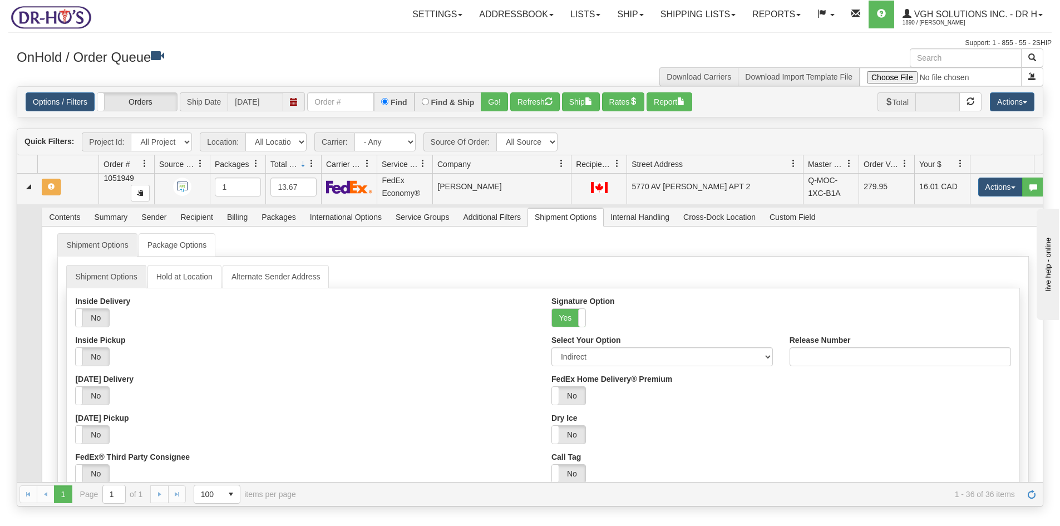
scroll to position [334, 0]
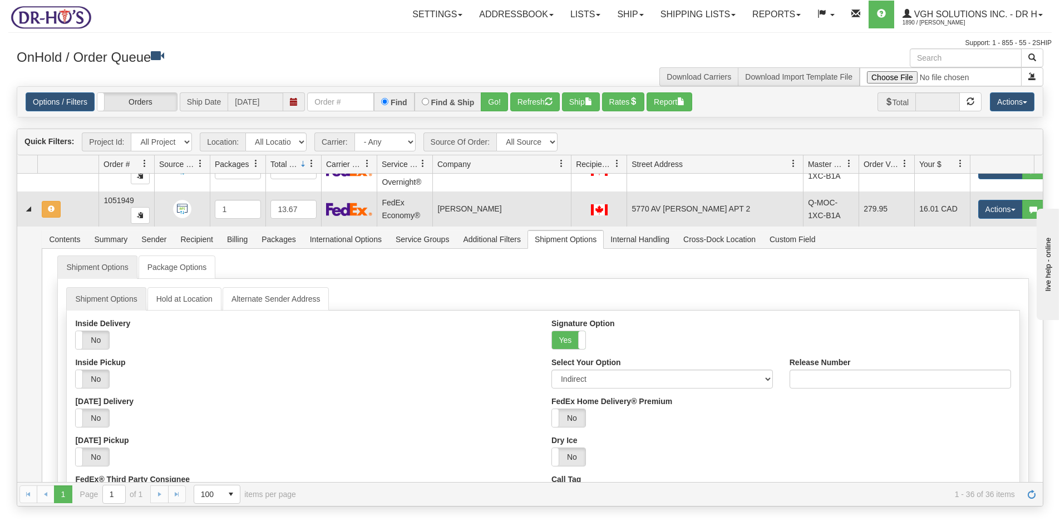
drag, startPoint x: 75, startPoint y: 206, endPoint x: 134, endPoint y: 206, distance: 59.5
click at [75, 206] on td at bounding box center [67, 209] width 61 height 36
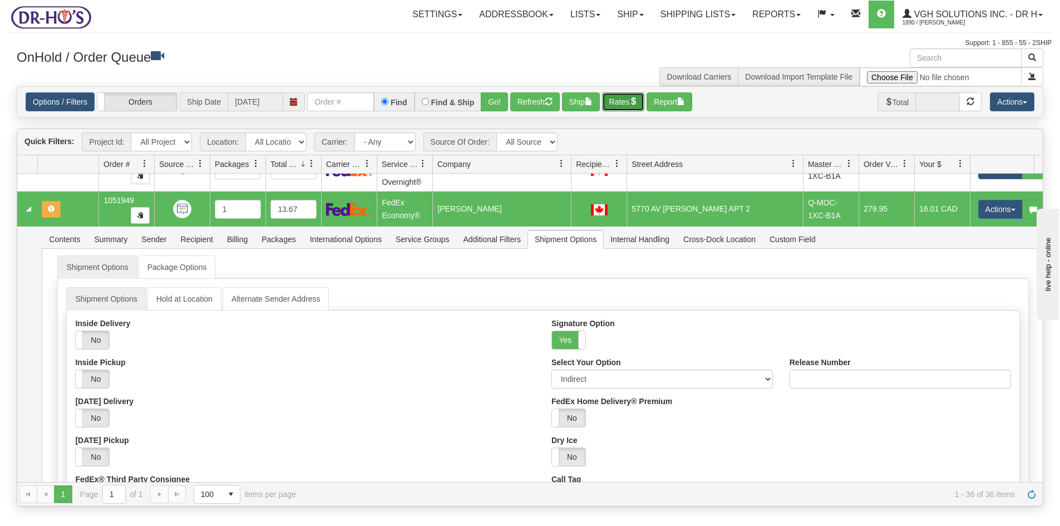
click at [624, 100] on button "Rates" at bounding box center [623, 101] width 43 height 19
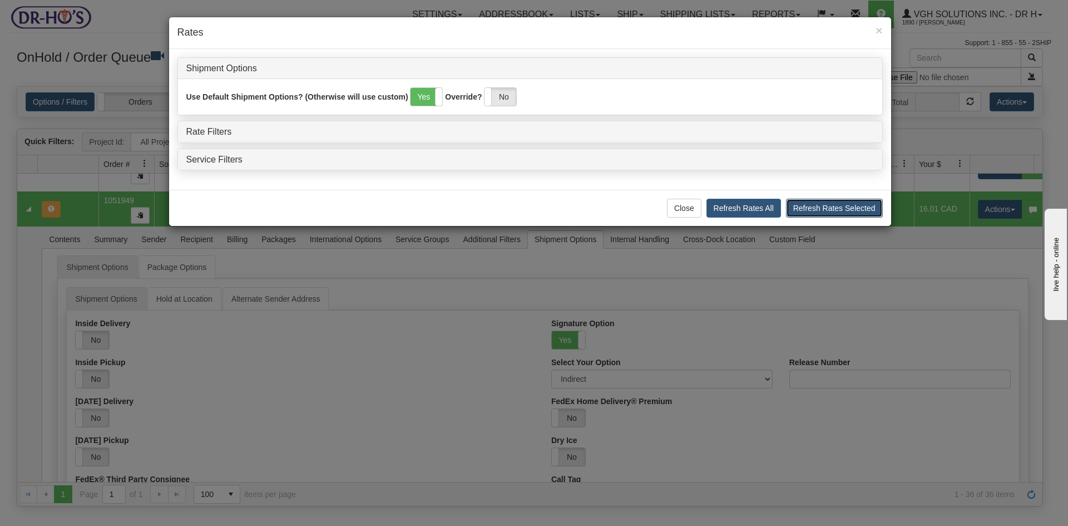
click at [834, 206] on button "Refresh Rates Selected" at bounding box center [834, 208] width 97 height 19
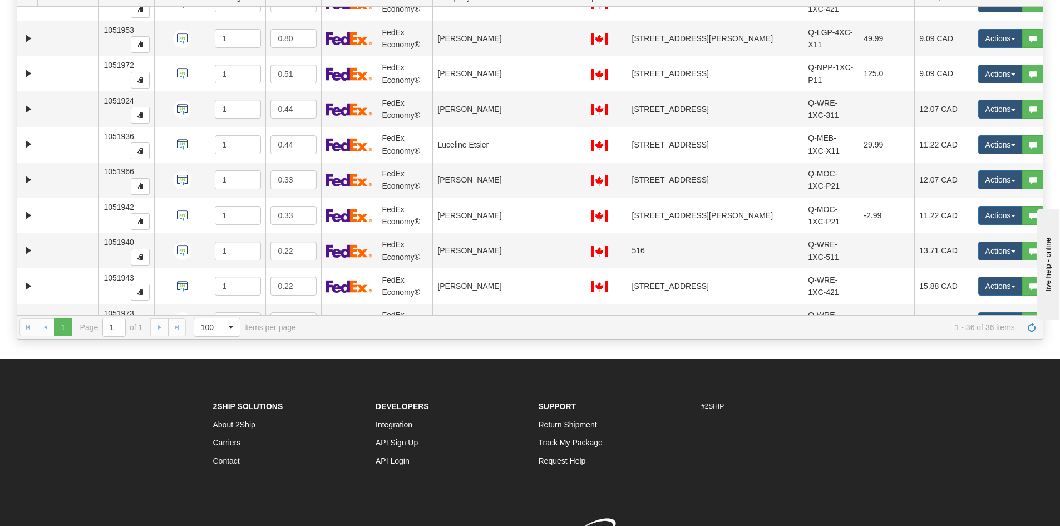
scroll to position [1253, 0]
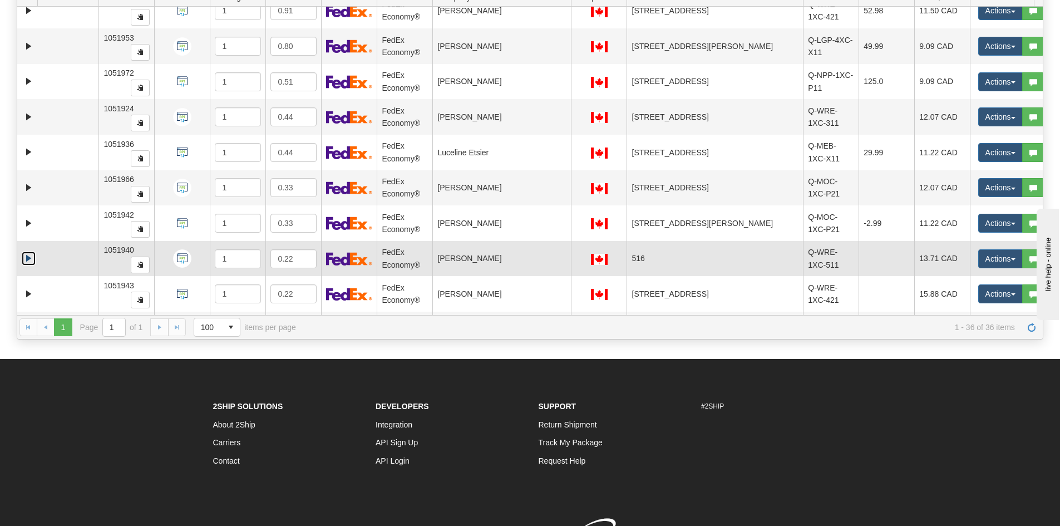
click at [29, 258] on link "Expand" at bounding box center [29, 258] width 14 height 14
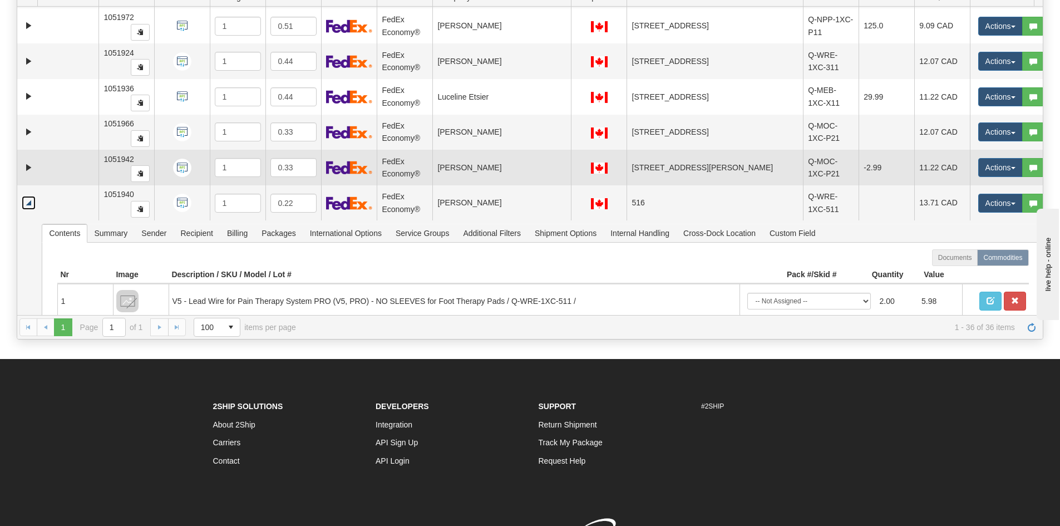
scroll to position [1364, 0]
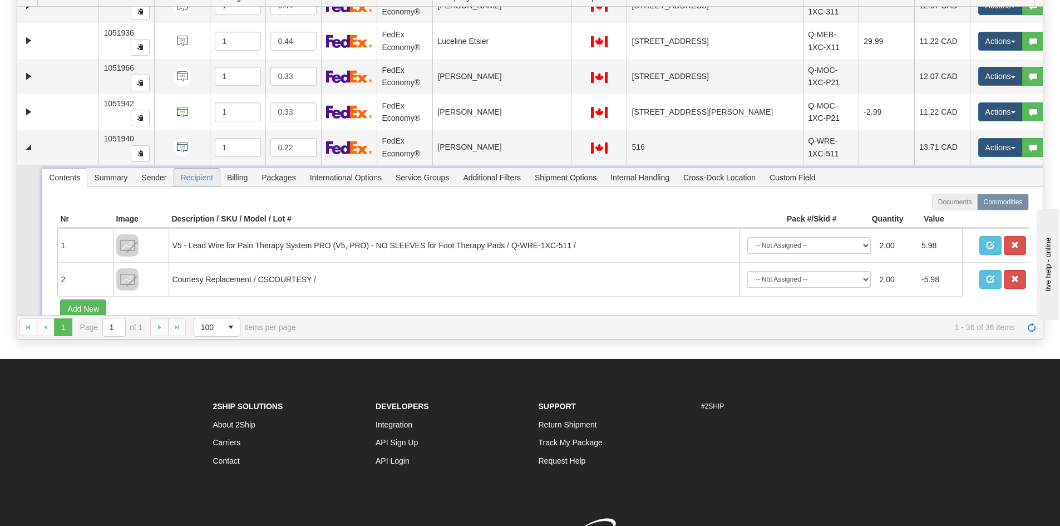
click at [195, 180] on span "Recipient" at bounding box center [197, 178] width 46 height 18
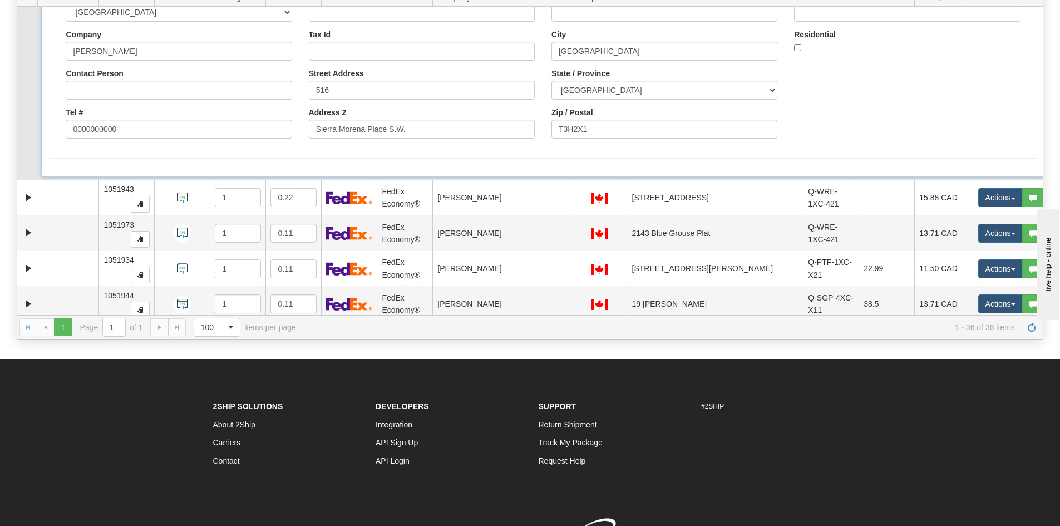
scroll to position [1568, 0]
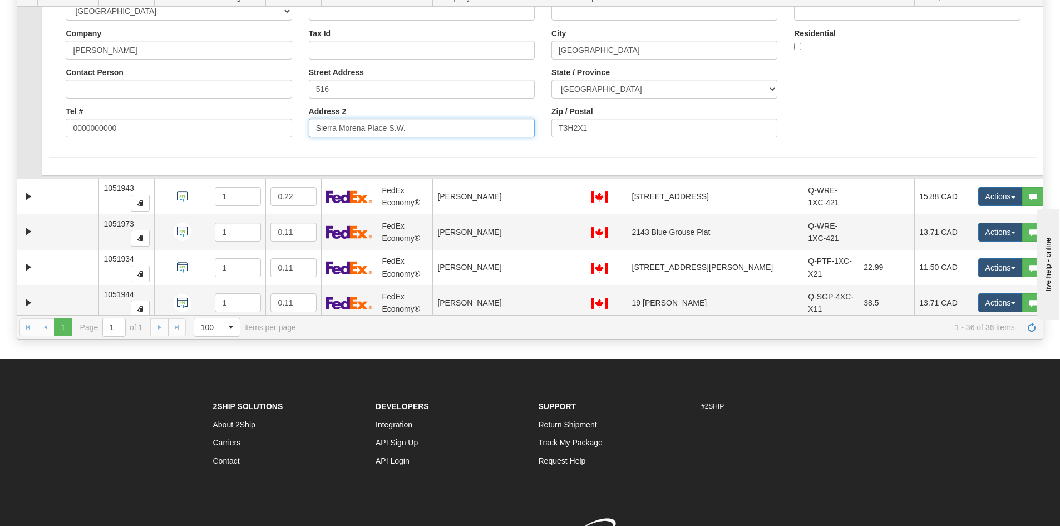
drag, startPoint x: 426, startPoint y: 132, endPoint x: 290, endPoint y: 132, distance: 136.3
click at [290, 132] on div "Country AFGHANISTAN ALAND ISLANDS ALBANIA ALGERIA AMERICAN SAMOA ANDORRA ANGOLA…" at bounding box center [543, 68] width 988 height 156
click at [383, 92] on input "516" at bounding box center [422, 89] width 226 height 19
paste input "Sierra Morena Place S.W."
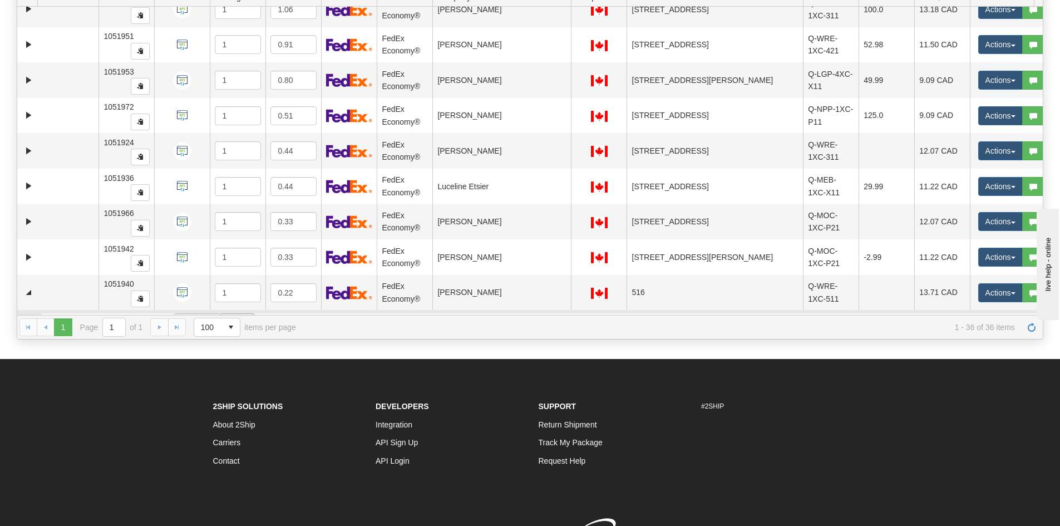
scroll to position [1359, 0]
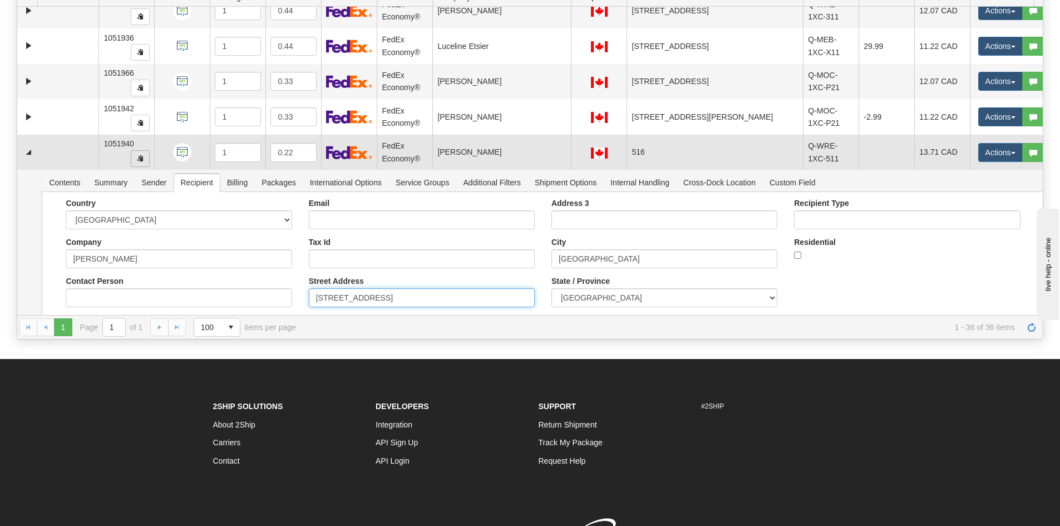
drag, startPoint x: 77, startPoint y: 162, endPoint x: 134, endPoint y: 160, distance: 56.8
click at [78, 161] on td at bounding box center [67, 153] width 61 height 36
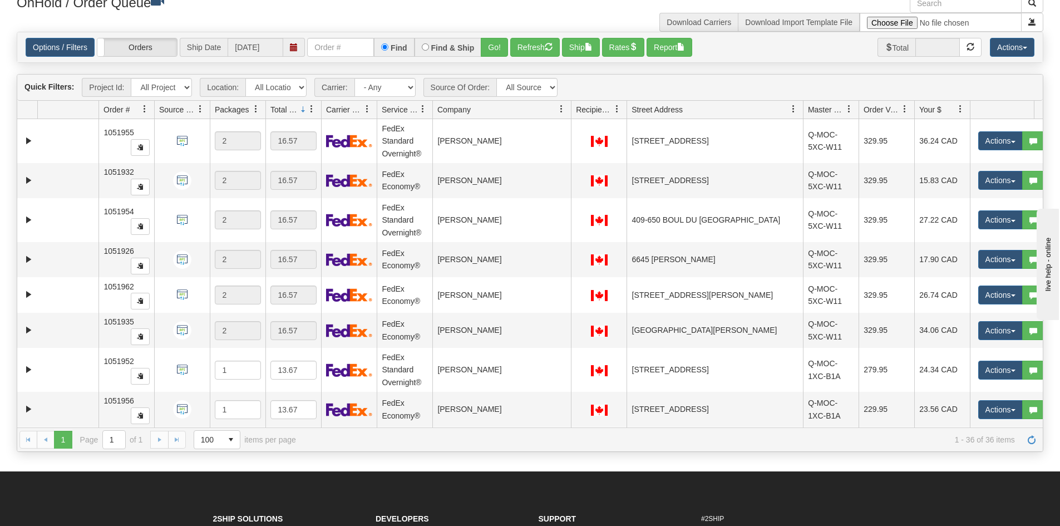
scroll to position [0, 0]
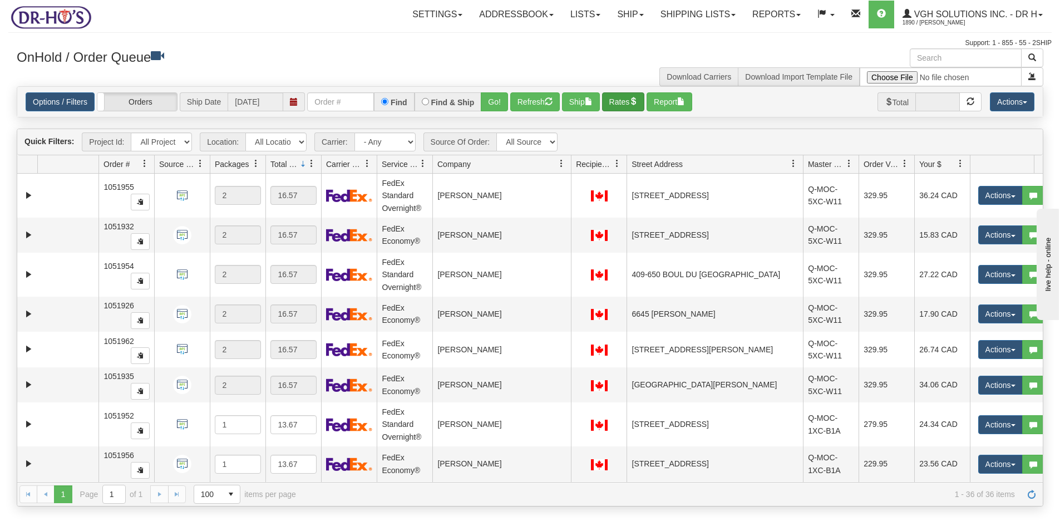
type input "516 Sierra Morena Place S.W."
click at [621, 100] on button "Rates" at bounding box center [623, 101] width 43 height 19
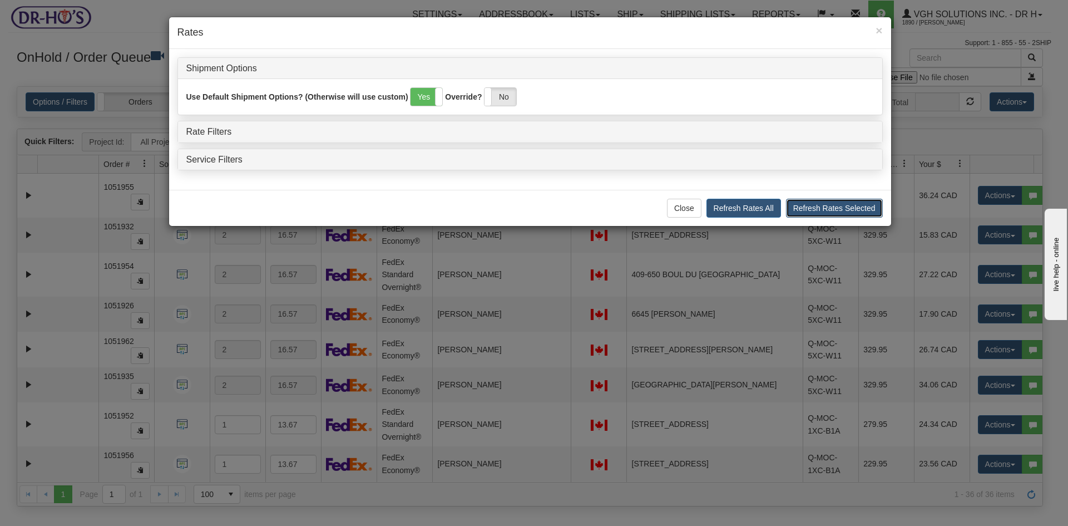
click at [823, 208] on button "Refresh Rates Selected" at bounding box center [834, 208] width 97 height 19
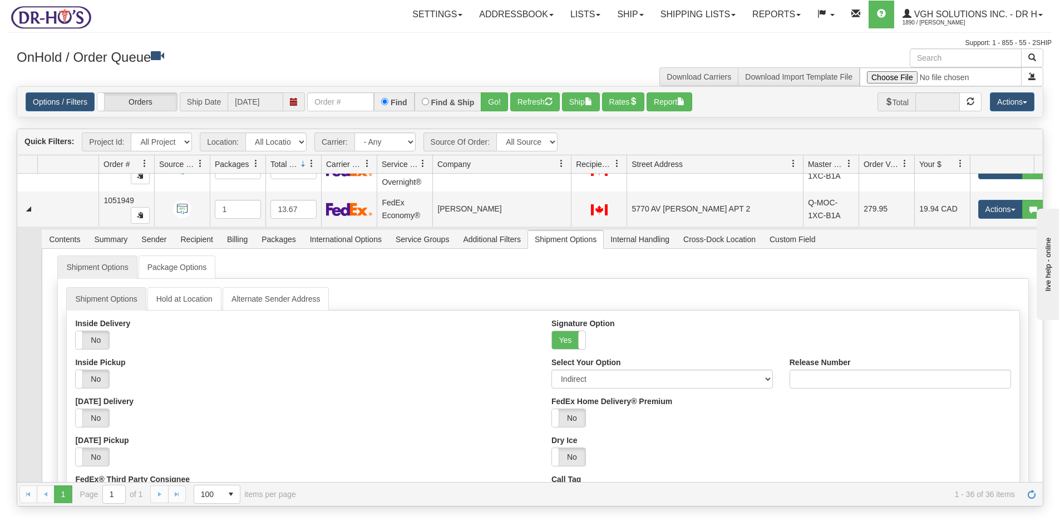
scroll to position [278, 0]
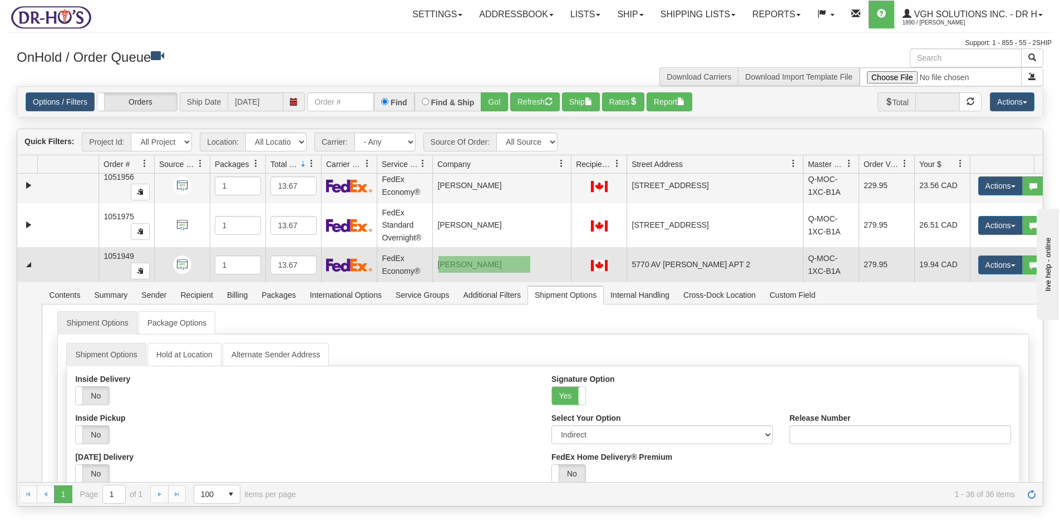
drag, startPoint x: 530, startPoint y: 256, endPoint x: 440, endPoint y: 273, distance: 92.2
click at [439, 273] on td "[PERSON_NAME]" at bounding box center [501, 265] width 139 height 36
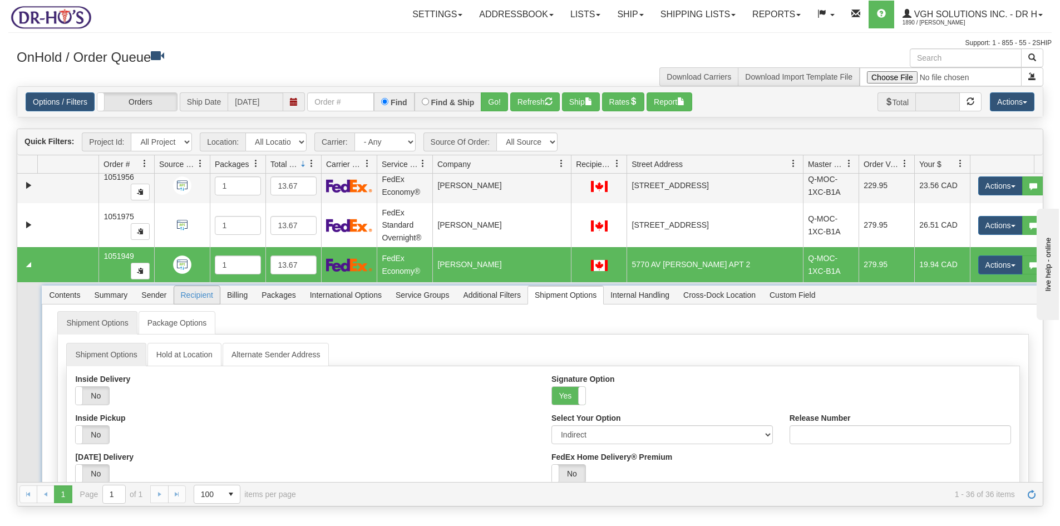
click at [191, 295] on span "Recipient" at bounding box center [197, 295] width 46 height 18
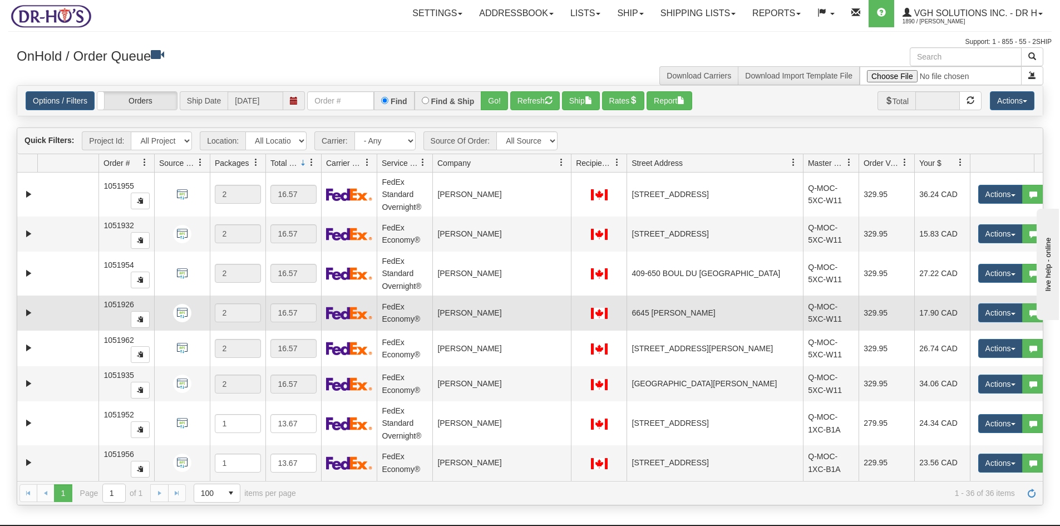
scroll to position [0, 0]
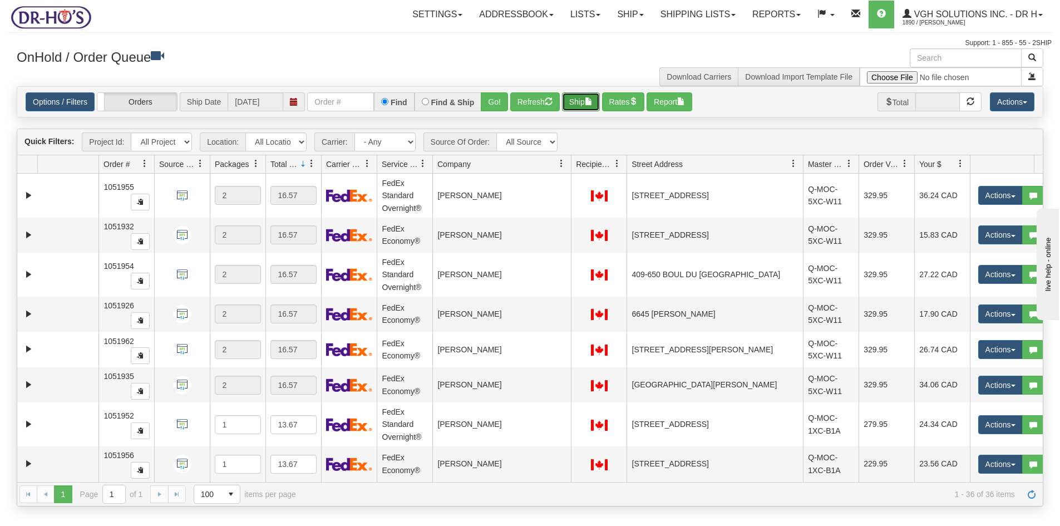
click at [581, 103] on button "Ship" at bounding box center [581, 101] width 38 height 19
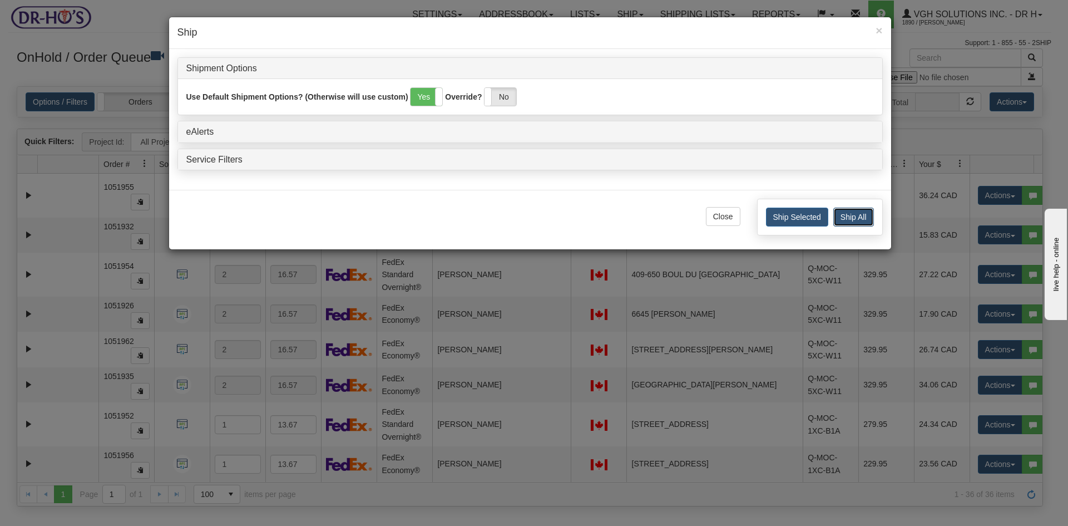
click at [860, 218] on button "Ship All" at bounding box center [853, 217] width 41 height 19
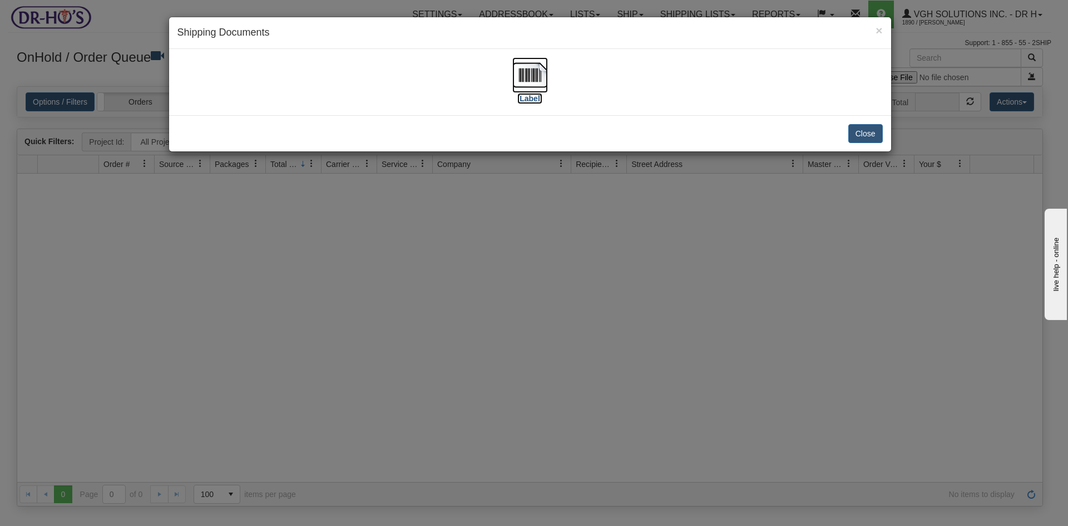
click at [536, 78] on img at bounding box center [530, 75] width 36 height 36
click at [866, 131] on button "Close" at bounding box center [865, 133] width 34 height 19
